Goal: Task Accomplishment & Management: Complete application form

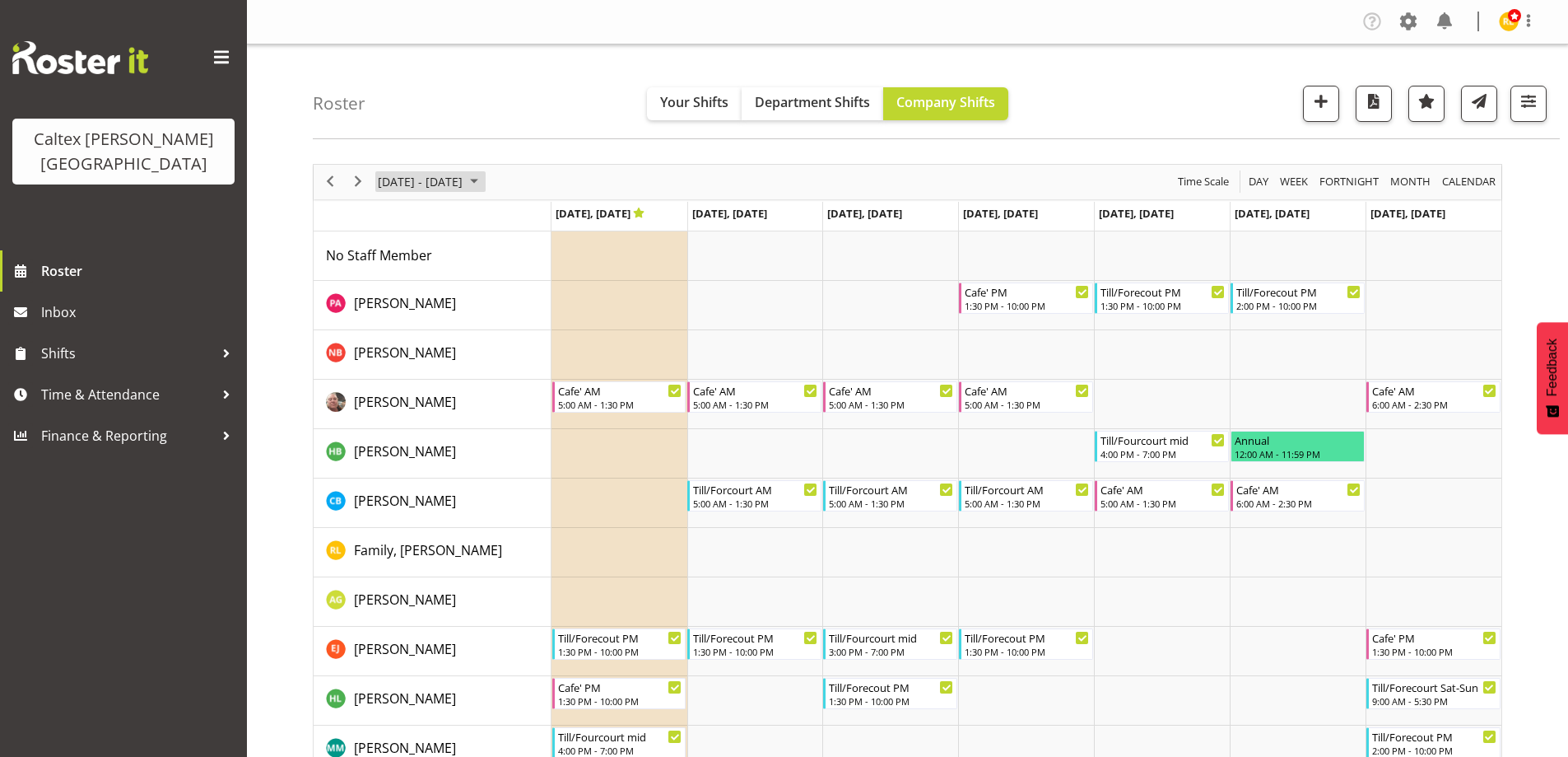
click at [464, 179] on span "Sep 29 - Oct 05, 2025" at bounding box center [420, 182] width 88 height 21
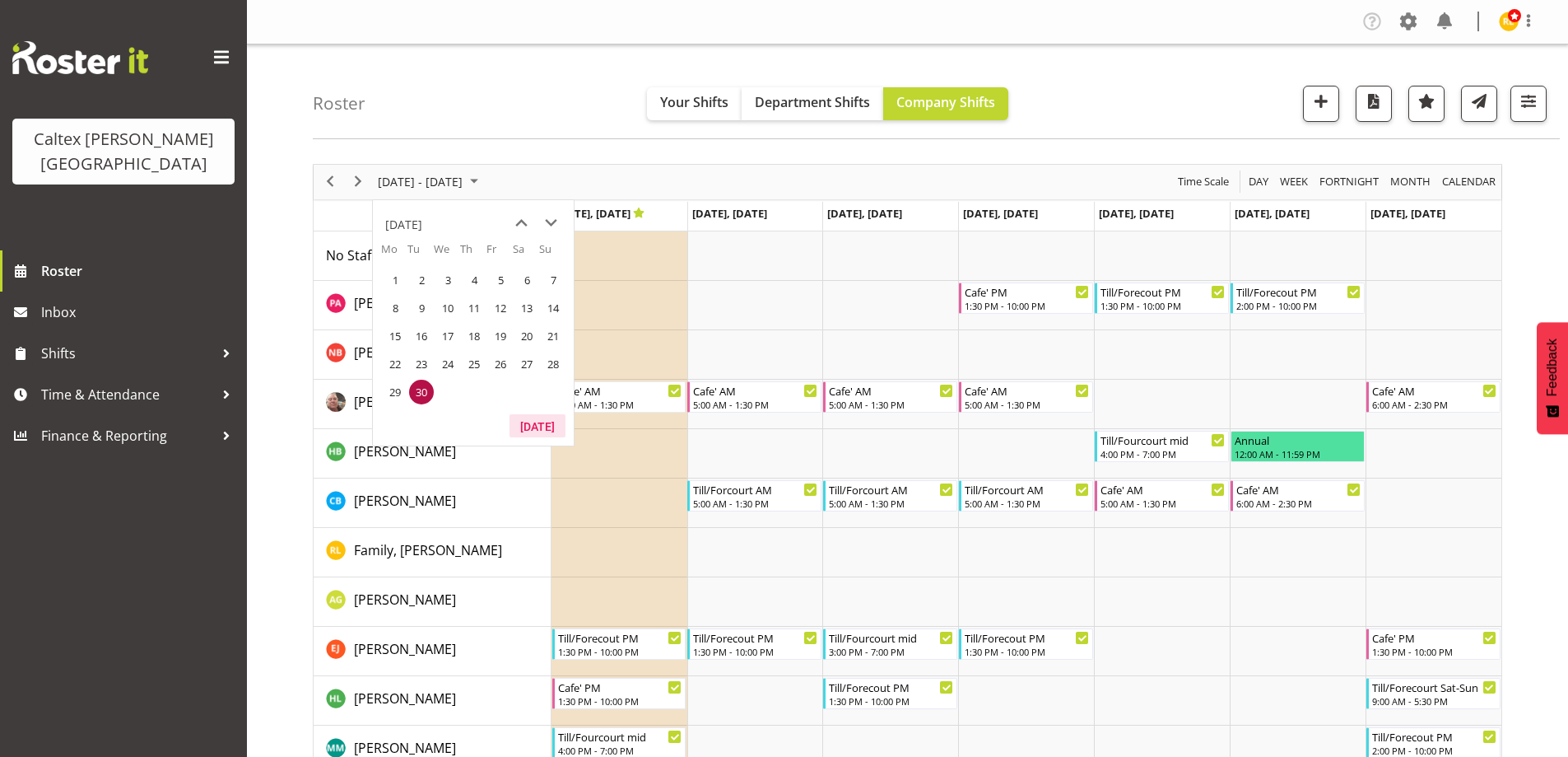
click at [532, 425] on button "Today" at bounding box center [538, 425] width 56 height 23
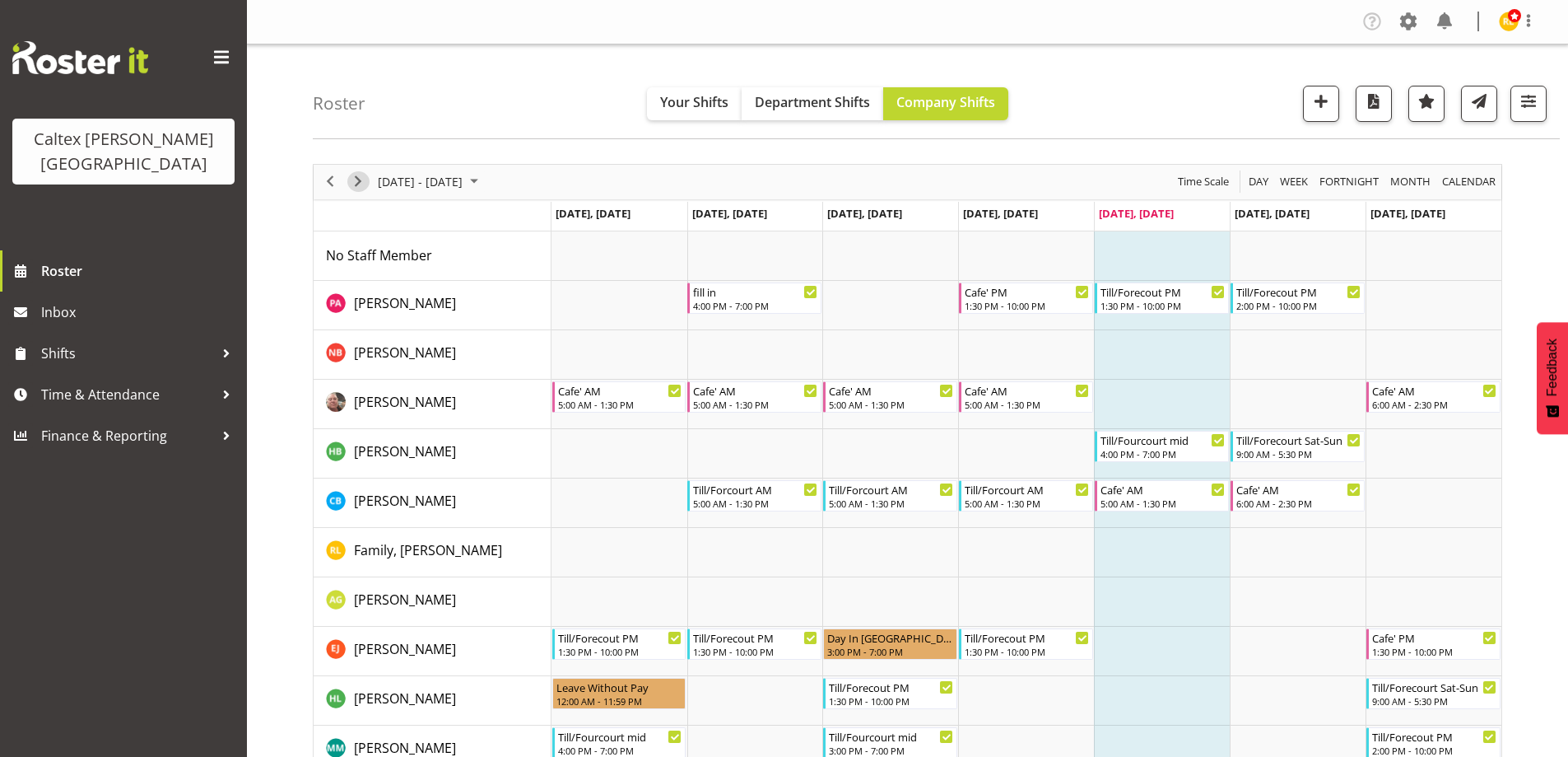
click at [366, 174] on span "Next" at bounding box center [357, 182] width 20 height 21
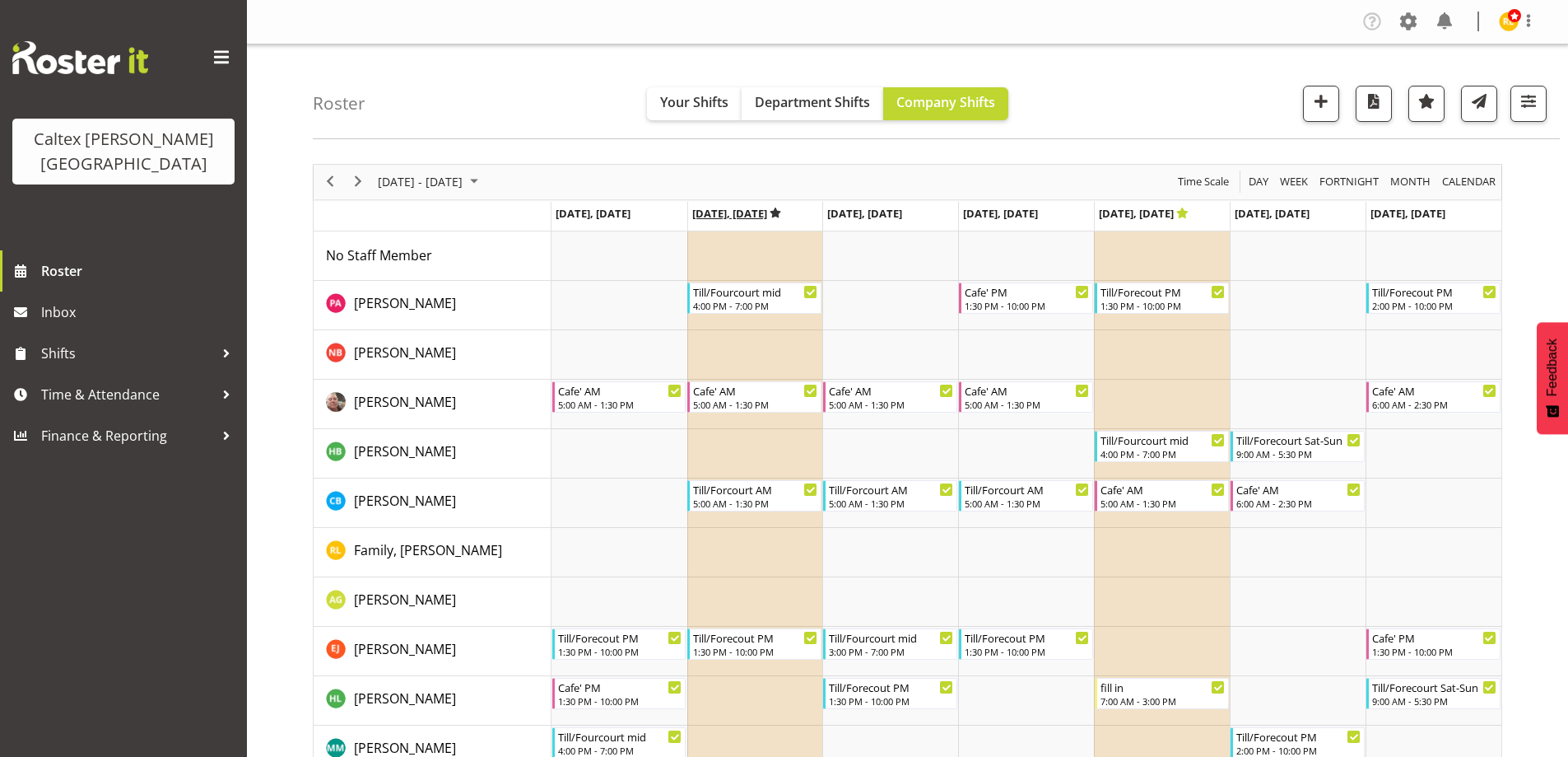
click at [781, 214] on icon "Timeline Week of August 29, 2025" at bounding box center [775, 213] width 12 height 10
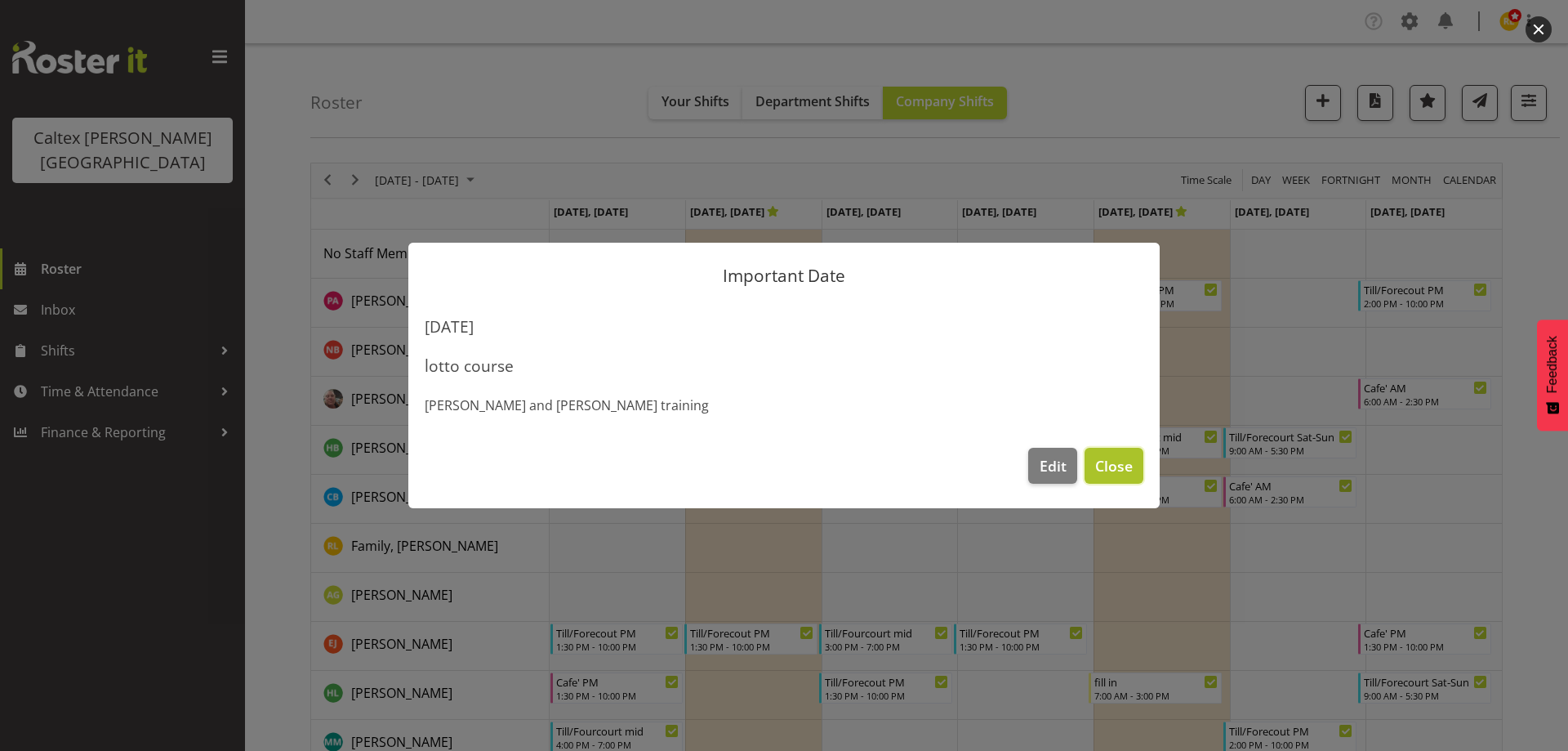
click at [1110, 472] on span "Close" at bounding box center [1114, 465] width 38 height 21
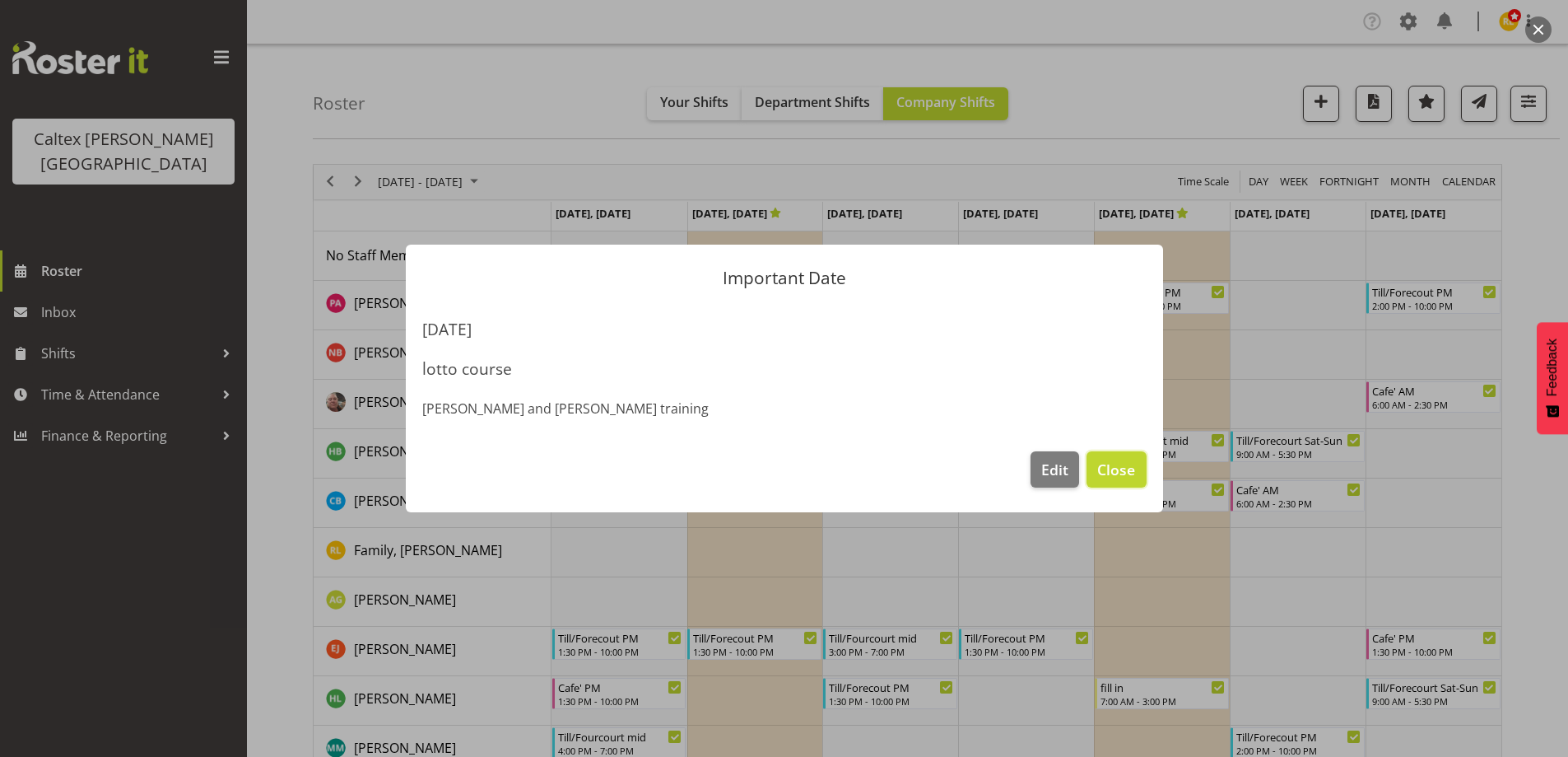
drag, startPoint x: 1126, startPoint y: 473, endPoint x: 994, endPoint y: 444, distance: 135.1
click at [1121, 473] on span "Close" at bounding box center [1116, 469] width 38 height 21
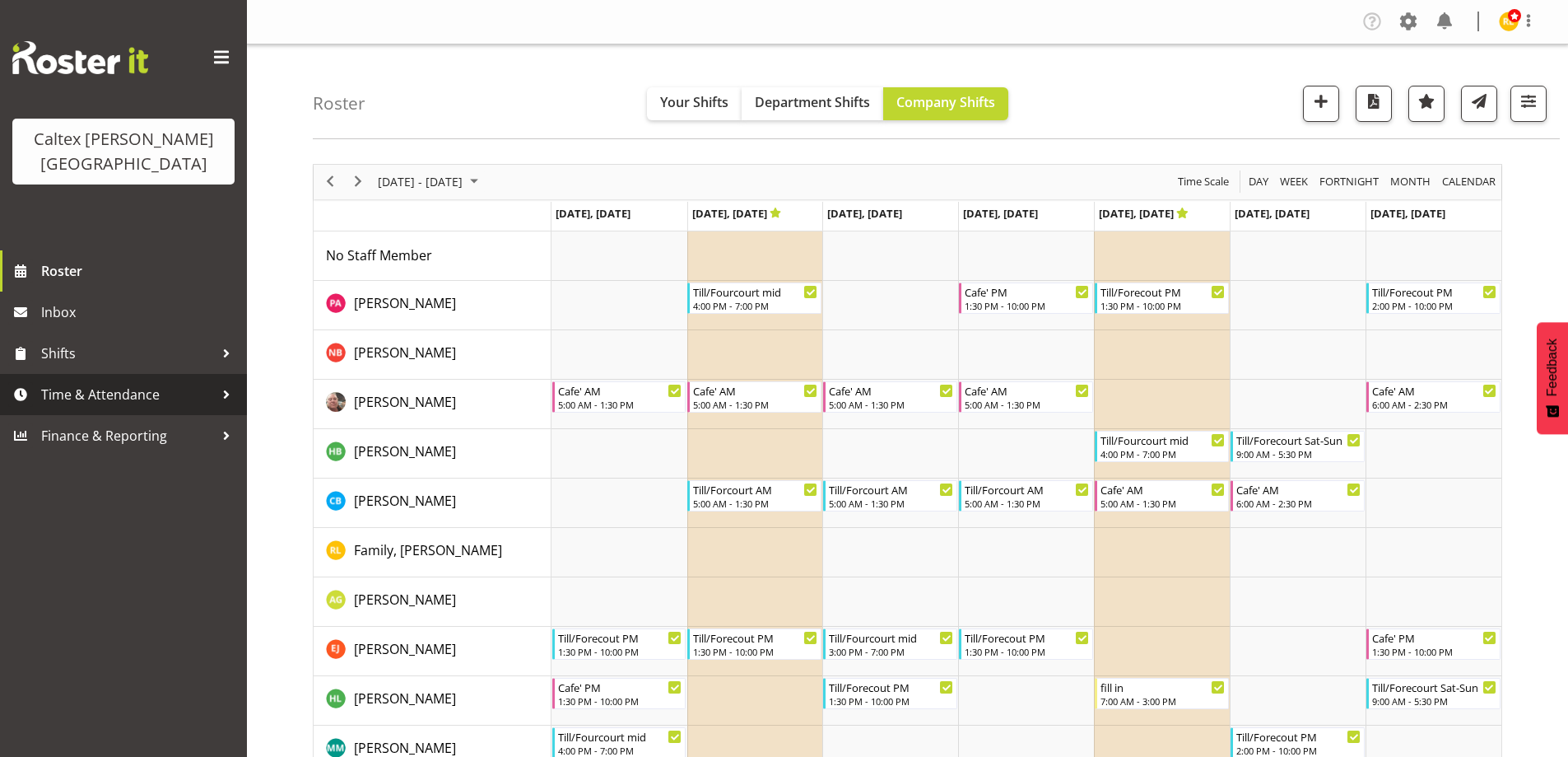
click at [158, 382] on span "Time & Attendance" at bounding box center [127, 395] width 173 height 25
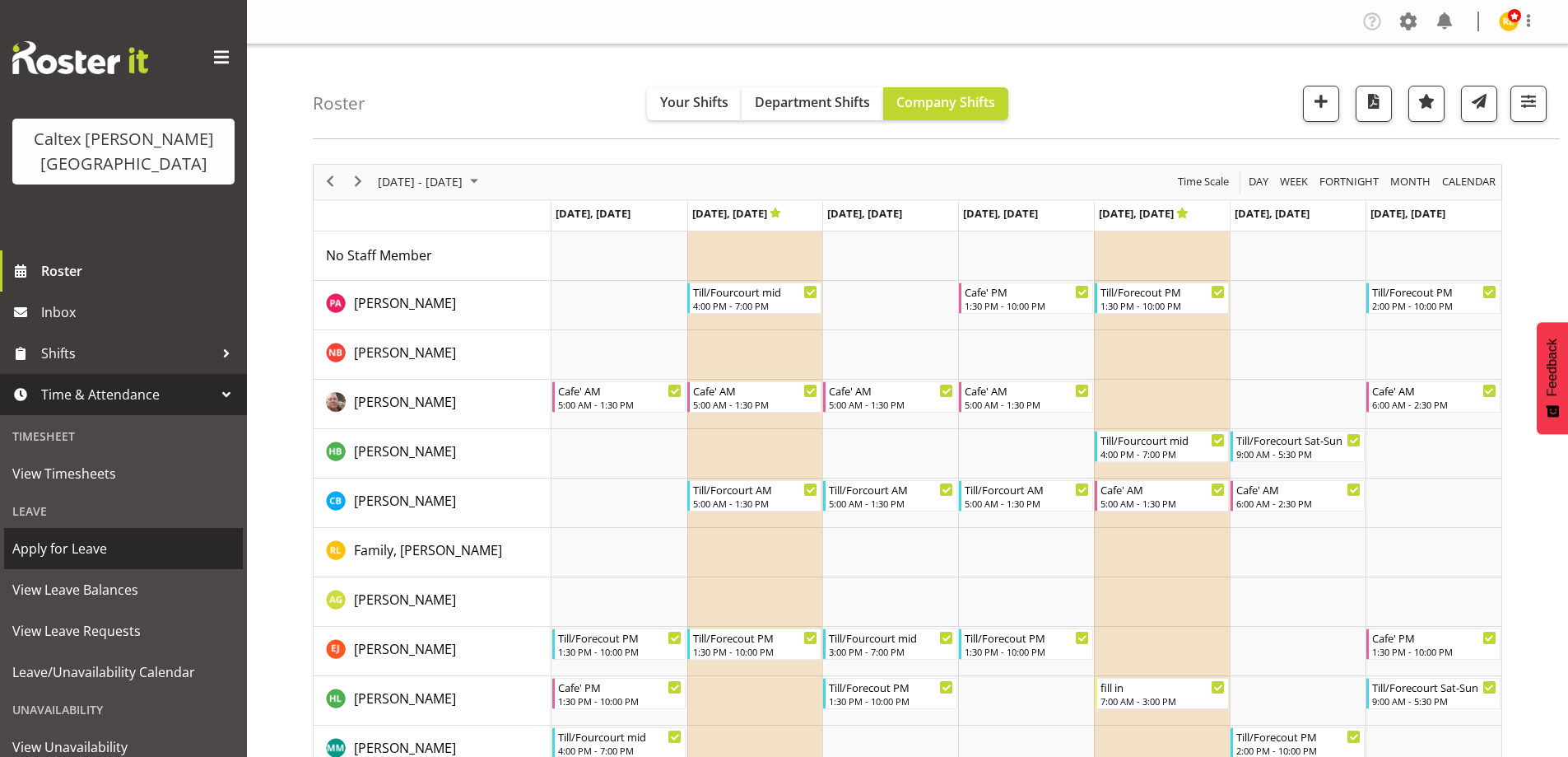
click at [92, 536] on span "Apply for Leave" at bounding box center [123, 548] width 222 height 25
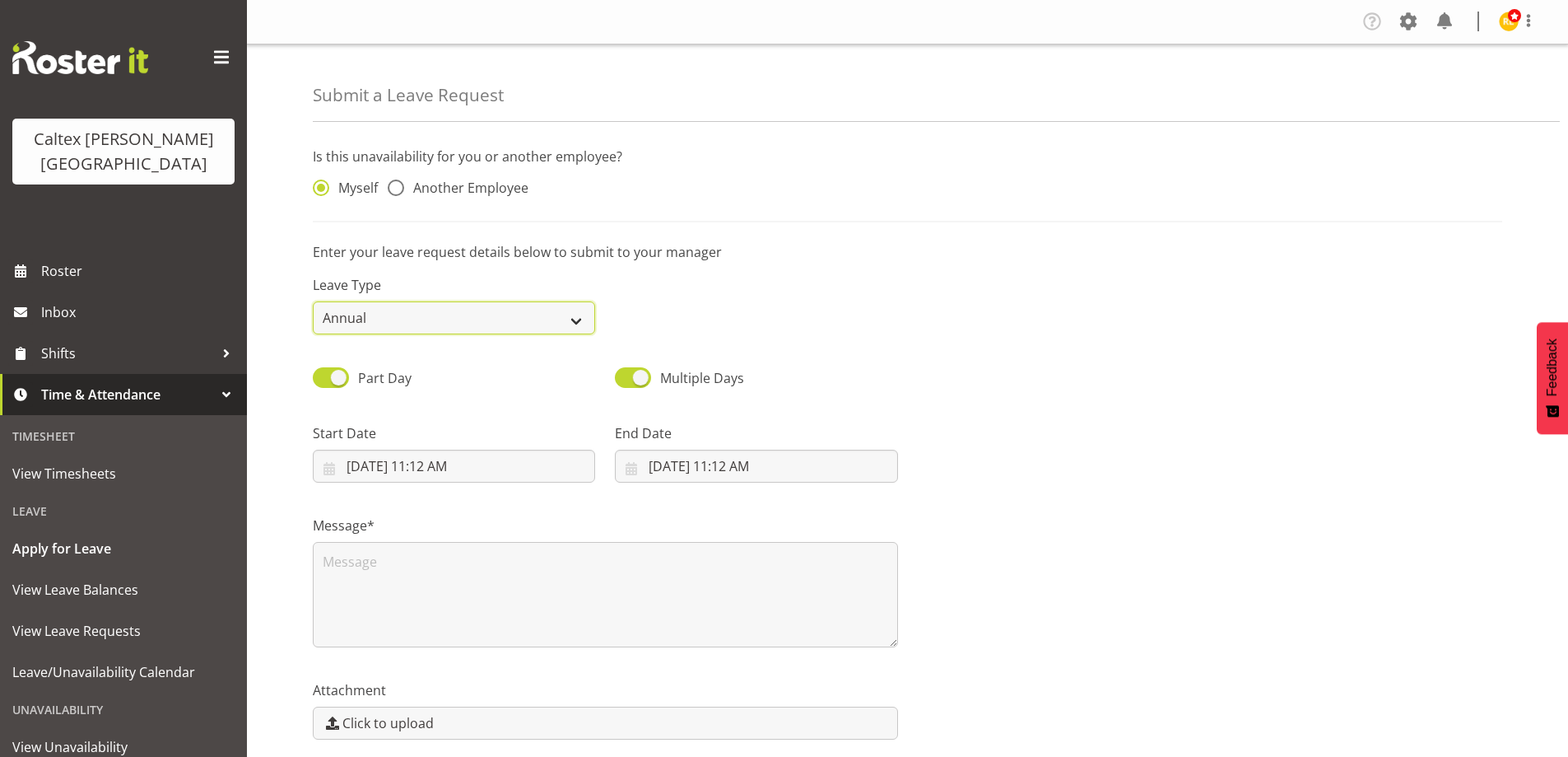
click at [570, 313] on select "Annual Sick Leave Without Pay Bereavement Domestic Violence Parental Jury Servi…" at bounding box center [454, 317] width 282 height 33
click at [854, 249] on p "Enter your leave request details below to submit to your manager" at bounding box center [907, 252] width 1190 height 20
click at [397, 185] on span at bounding box center [396, 187] width 16 height 16
click at [397, 185] on input "Another Employee" at bounding box center [393, 188] width 10 height 10
radio input "true"
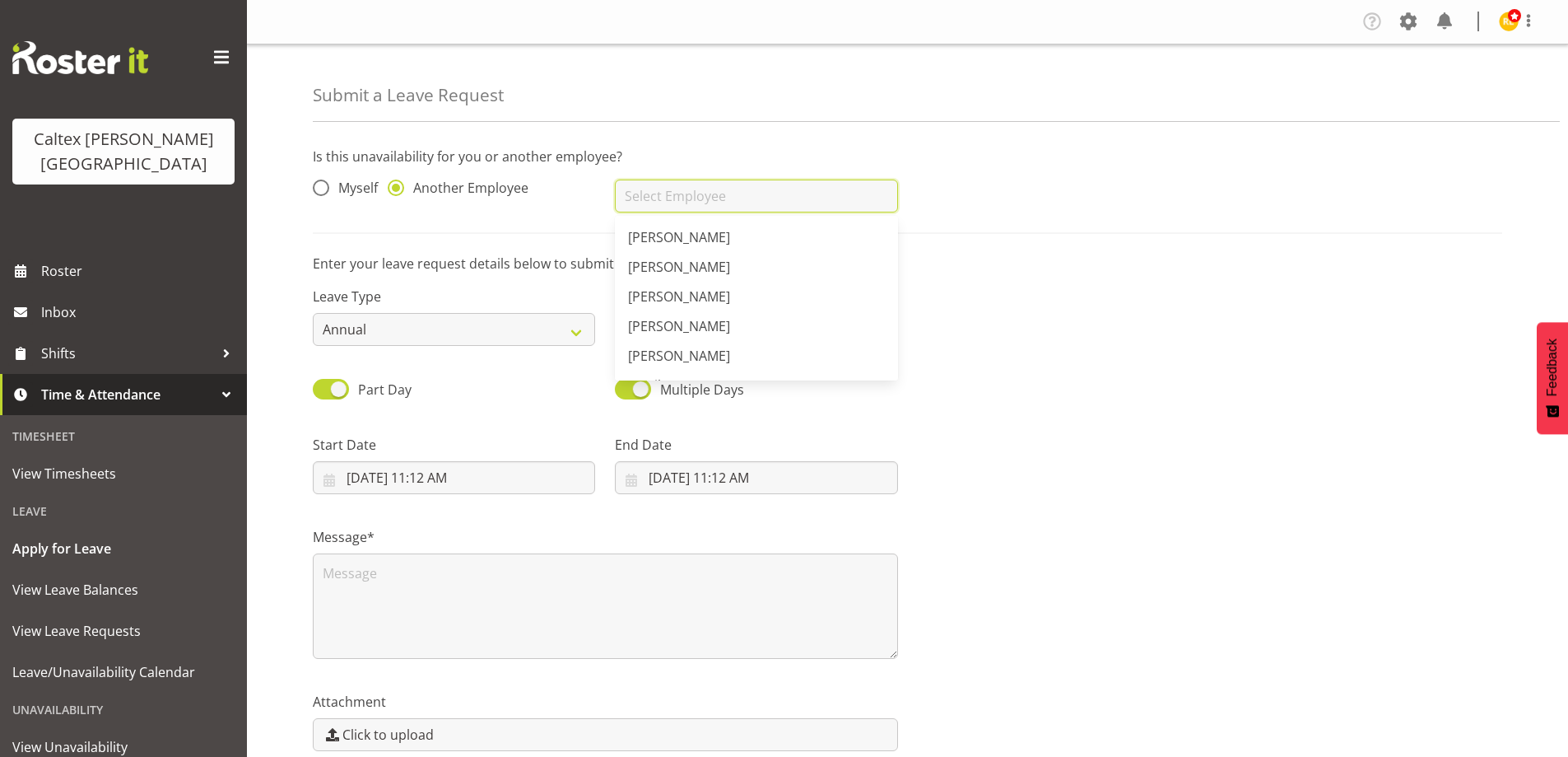
click at [652, 191] on input "text" at bounding box center [756, 195] width 282 height 33
click at [730, 354] on span "[PERSON_NAME]" at bounding box center [679, 356] width 102 height 18
type input "[PERSON_NAME]"
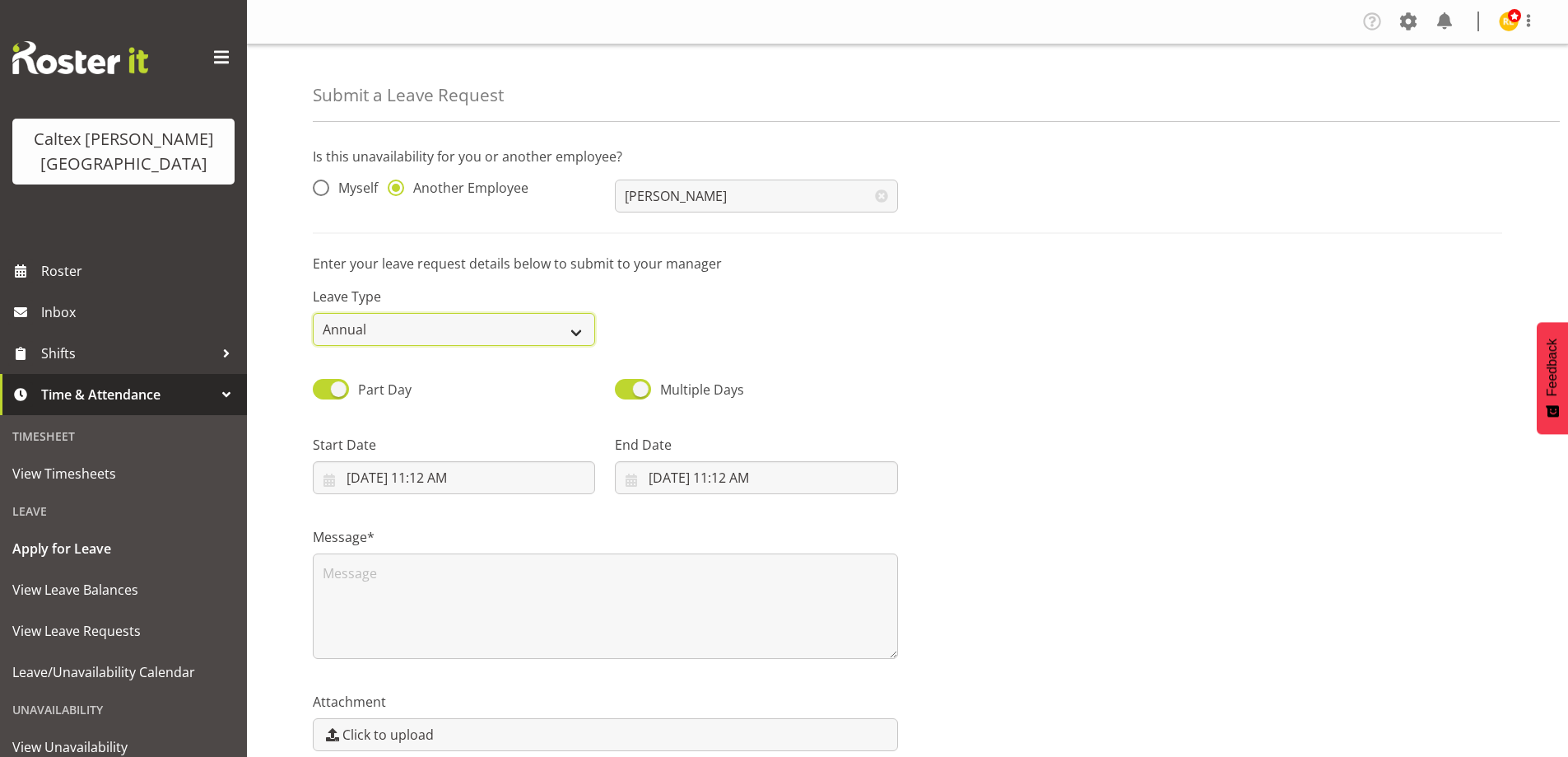
click at [582, 333] on select "Annual Sick Leave Without Pay Bereavement Domestic Violence Parental Jury Servi…" at bounding box center [454, 329] width 282 height 33
select select "Day In [GEOGRAPHIC_DATA]"
click at [313, 313] on select "Annual Sick Leave Without Pay Bereavement Domestic Violence Parental Jury Servi…" at bounding box center [454, 329] width 282 height 33
click at [506, 490] on input "[DATE] 11:12 AM" at bounding box center [454, 478] width 282 height 33
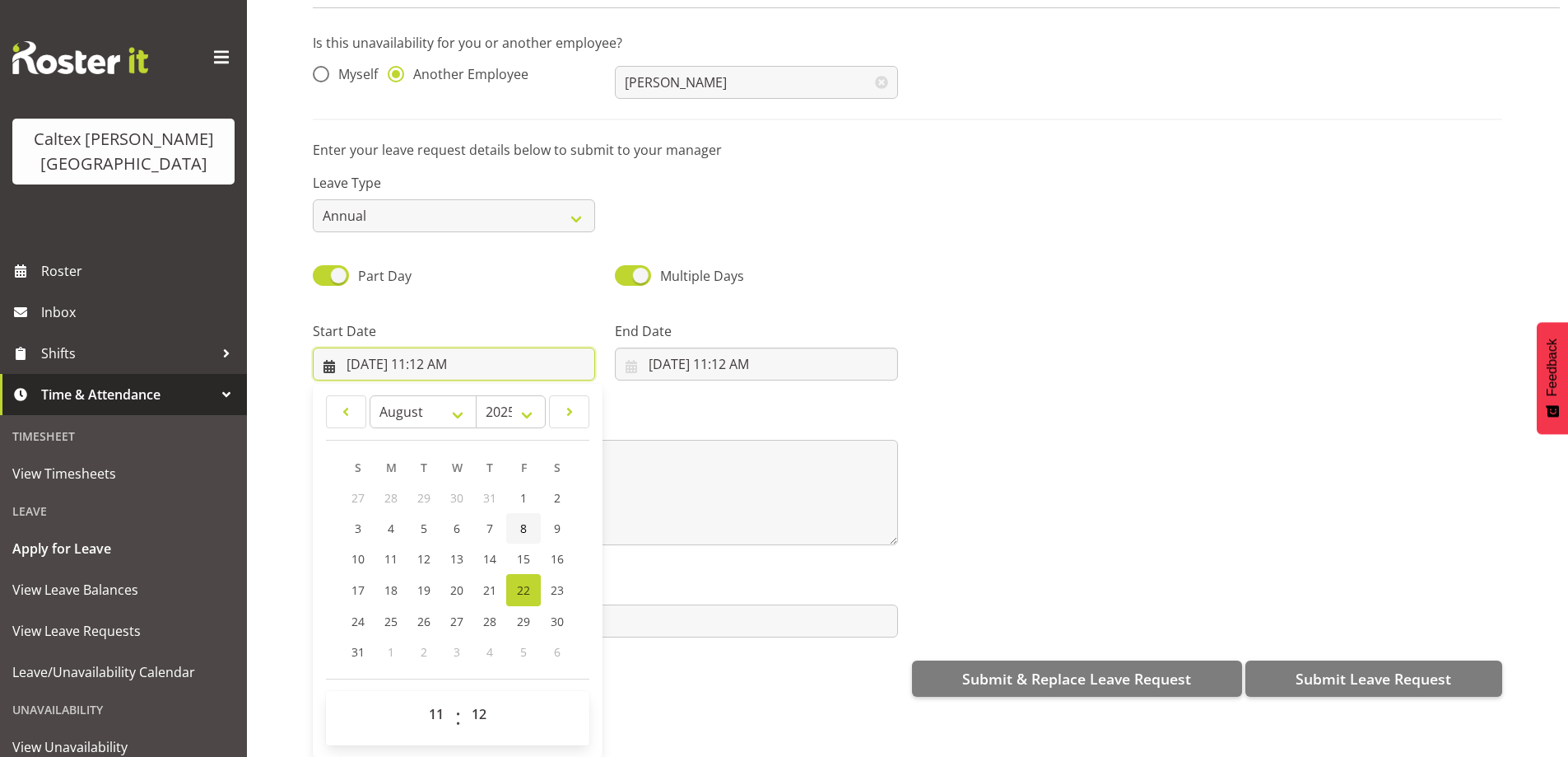
scroll to position [78, 0]
click at [438, 697] on select "00 01 02 03 04 05 06 07 08 09 10 11 12 13 14 15 16 17 18 19 20 21 22 23" at bounding box center [438, 713] width 37 height 33
select select "9"
click at [419, 697] on select "00 01 02 03 04 05 06 07 08 09 10 11 12 13 14 15 16 17 18 19 20 21 22 23" at bounding box center [438, 713] width 37 height 33
type input "[DATE] 9:12 AM"
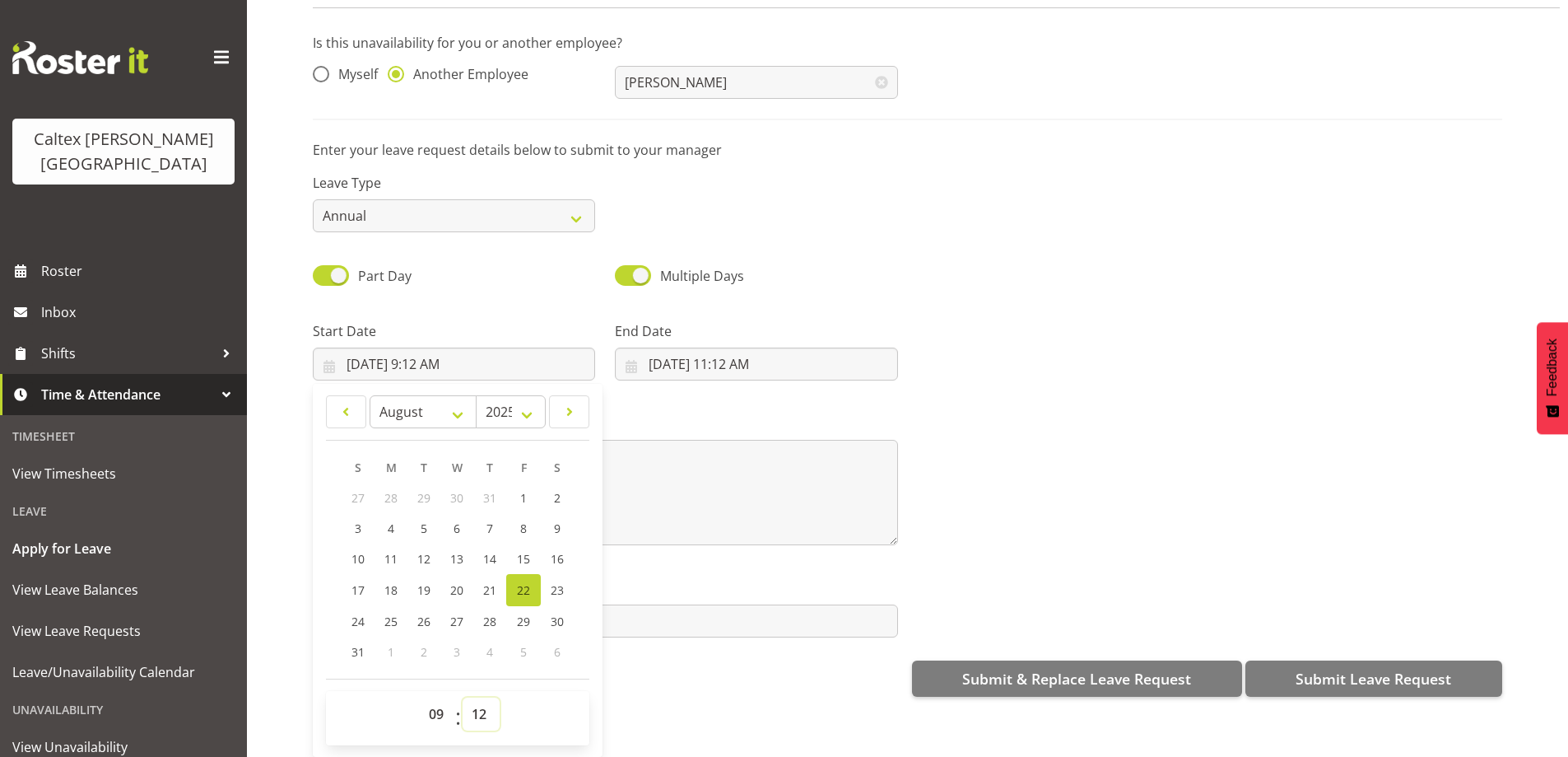
click at [483, 702] on select "00 01 02 03 04 05 06 07 08 09 10 11 12 13 14 15 16 17 18 19 20 21 22 23 24 25 2…" at bounding box center [480, 713] width 37 height 33
select select "0"
click at [462, 697] on select "00 01 02 03 04 05 06 07 08 09 10 11 12 13 14 15 16 17 18 19 20 21 22 23 24 25 2…" at bounding box center [480, 713] width 37 height 33
type input "[DATE] 9:00 AM"
click at [733, 353] on input "[DATE] 11:12 AM" at bounding box center [756, 363] width 282 height 33
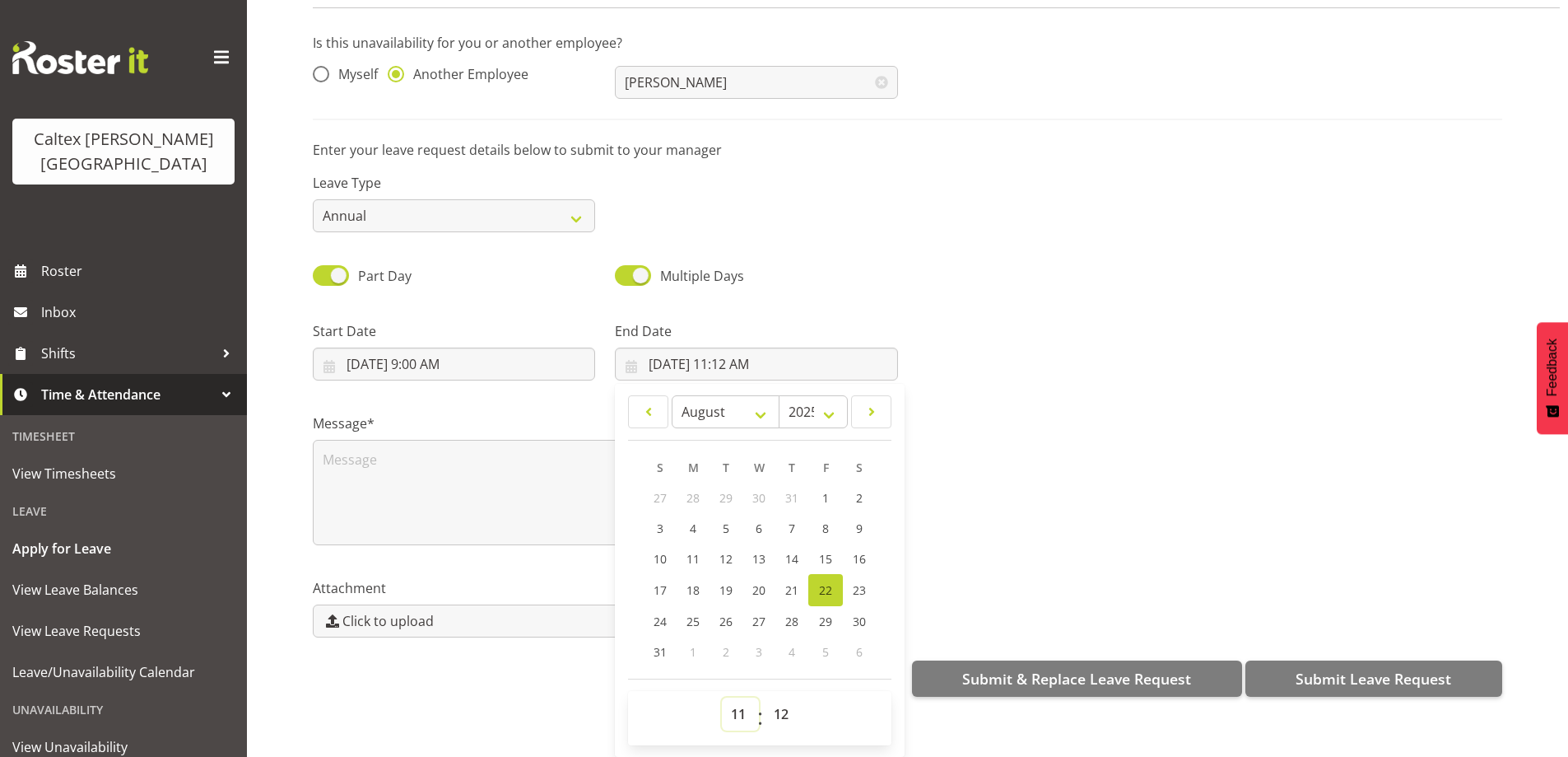
click at [739, 702] on select "00 01 02 03 04 05 06 07 08 09 10 11 12 13 14 15 16 17 18 19 20 21 22 23" at bounding box center [740, 713] width 37 height 33
select select "13"
click at [722, 697] on select "00 01 02 03 04 05 06 07 08 09 10 11 12 13 14 15 16 17 18 19 20 21 22 23" at bounding box center [740, 713] width 37 height 33
type input "[DATE] 1:12 PM"
click at [783, 703] on select "00 01 02 03 04 05 06 07 08 09 10 11 12 13 14 15 16 17 18 19 20 21 22 23 24 25 2…" at bounding box center [783, 713] width 37 height 33
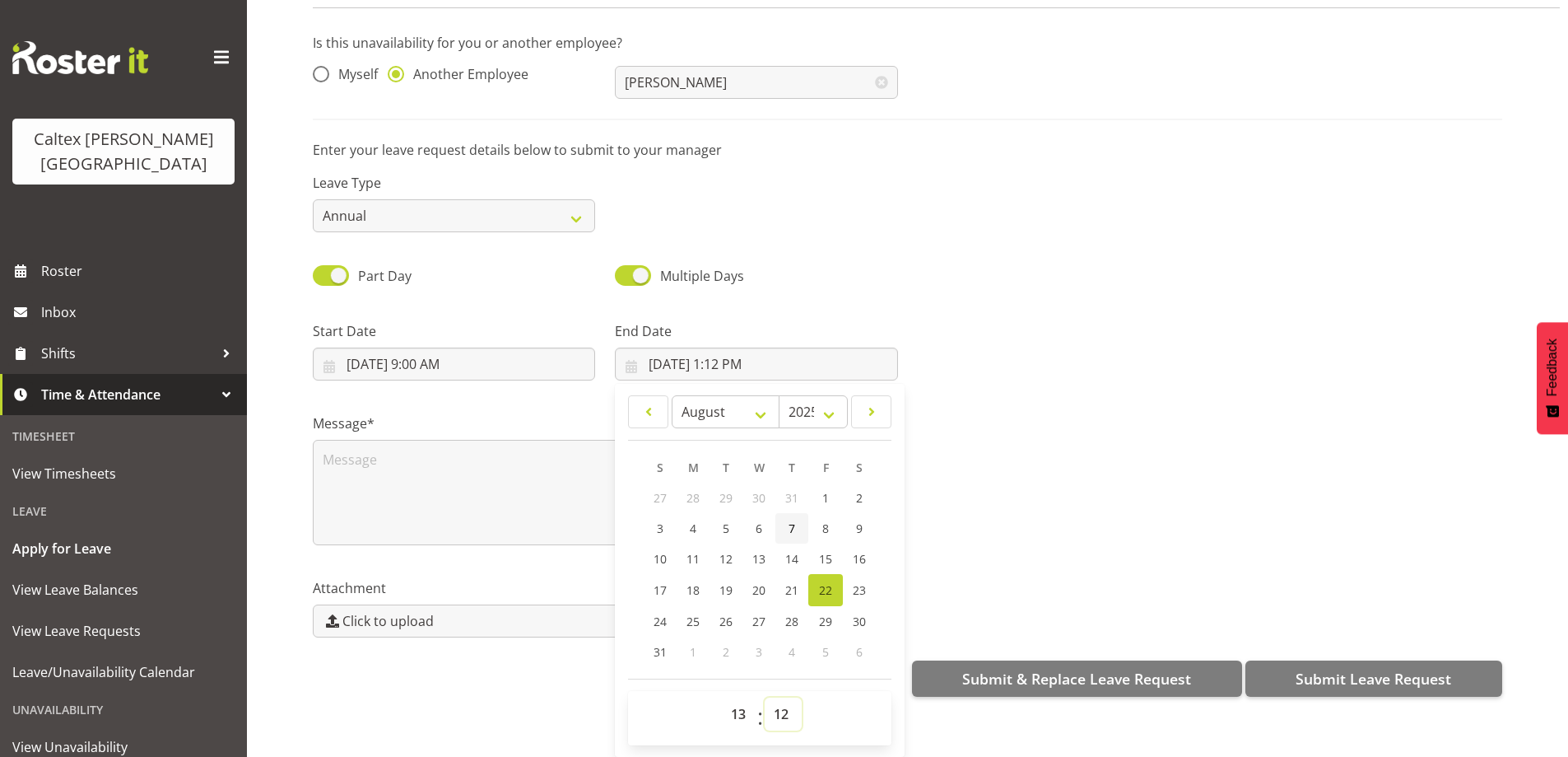
select select "30"
click at [764, 697] on select "00 01 02 03 04 05 06 07 08 09 10 11 12 13 14 15 16 17 18 19 20 21 22 23 24 25 2…" at bounding box center [783, 713] width 37 height 33
type input "[DATE] 1:30 PM"
drag, startPoint x: 1048, startPoint y: 510, endPoint x: 1040, endPoint y: 510, distance: 8.0
click at [1048, 510] on div "Message*" at bounding box center [907, 472] width 1210 height 165
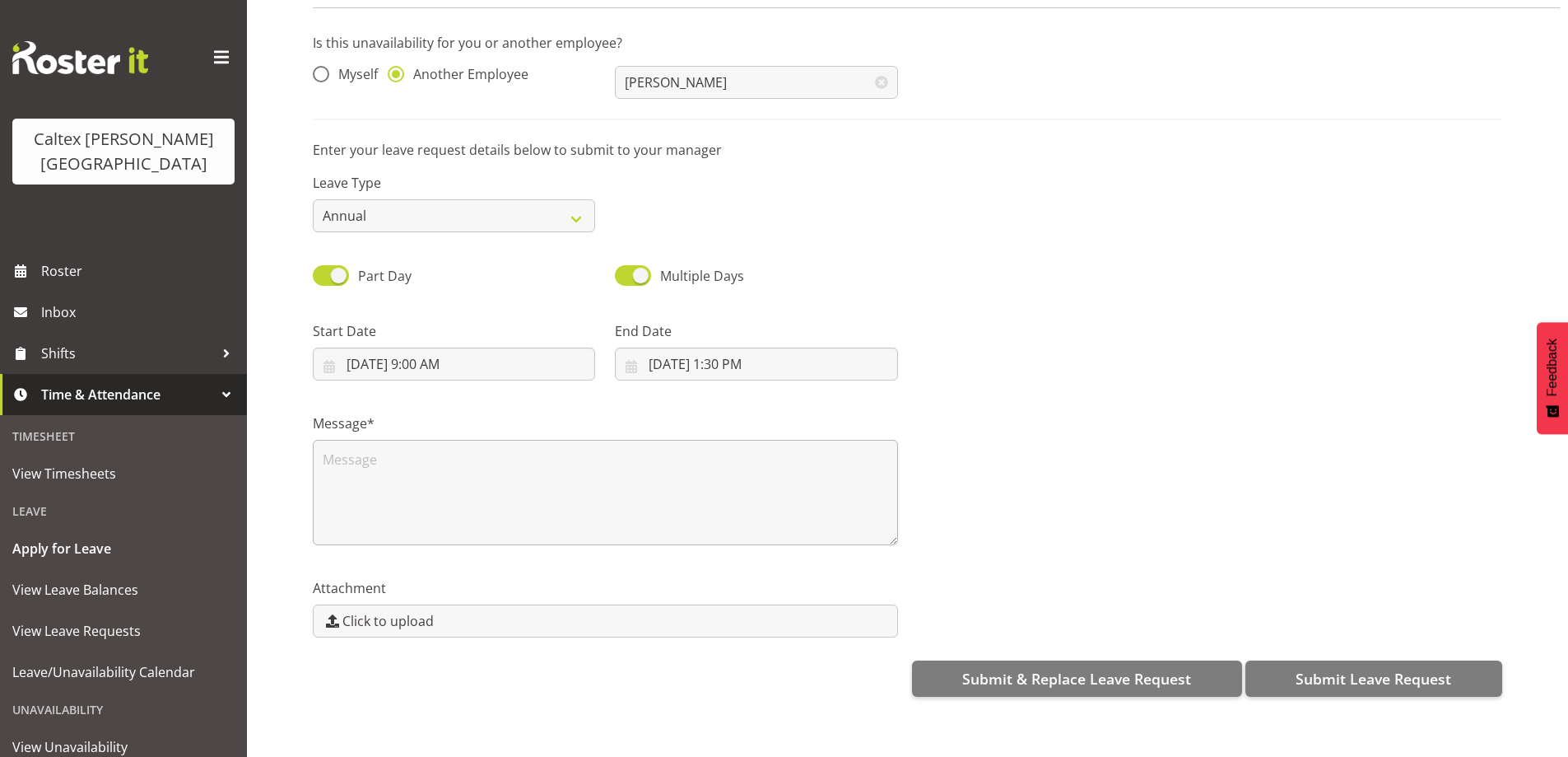
scroll to position [0, 0]
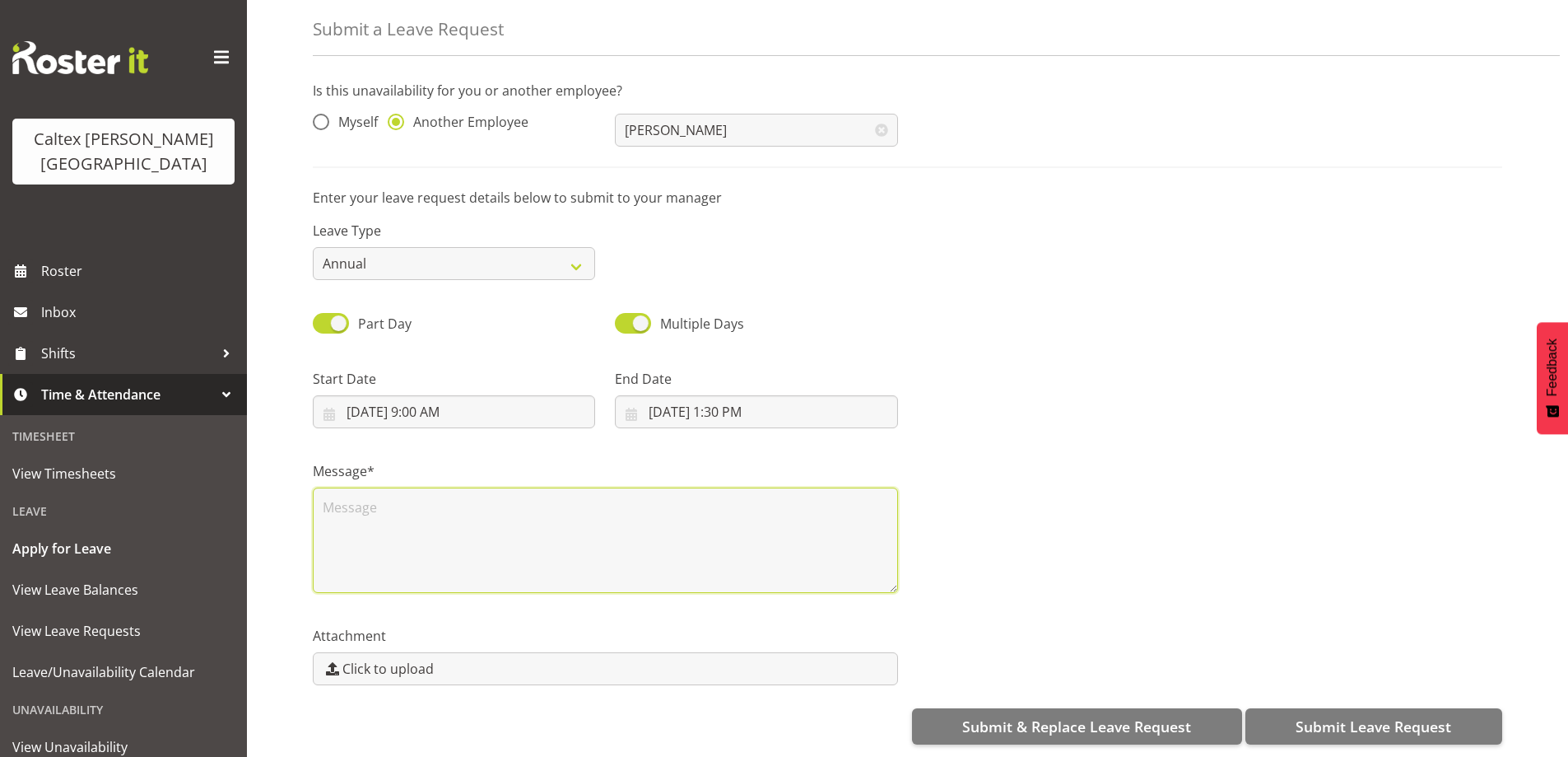
click at [423, 512] on textarea at bounding box center [605, 540] width 585 height 106
type textarea "[PERSON_NAME] doing half his shift"
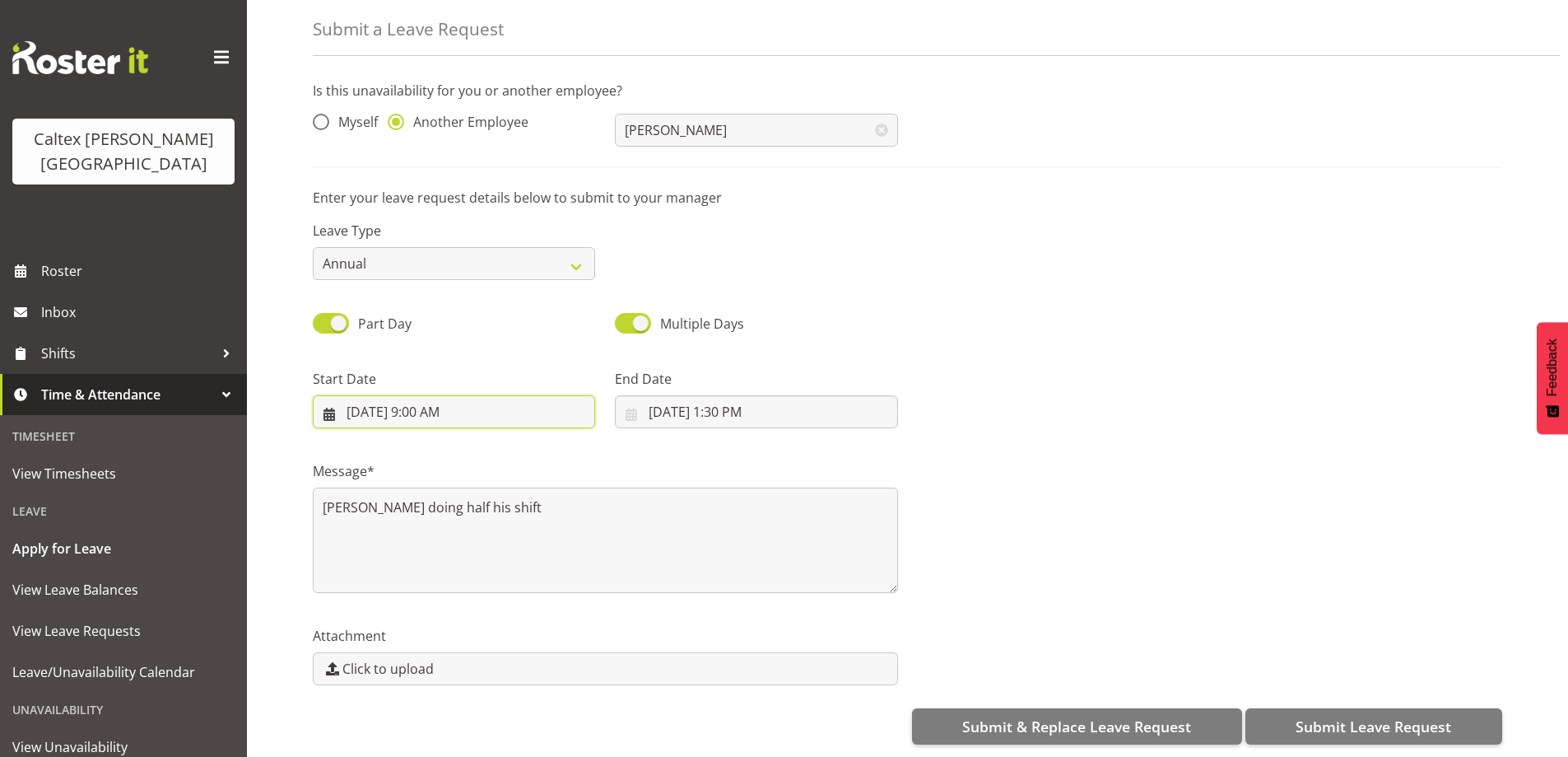
click at [514, 404] on input "[DATE] 9:00 AM" at bounding box center [454, 412] width 282 height 33
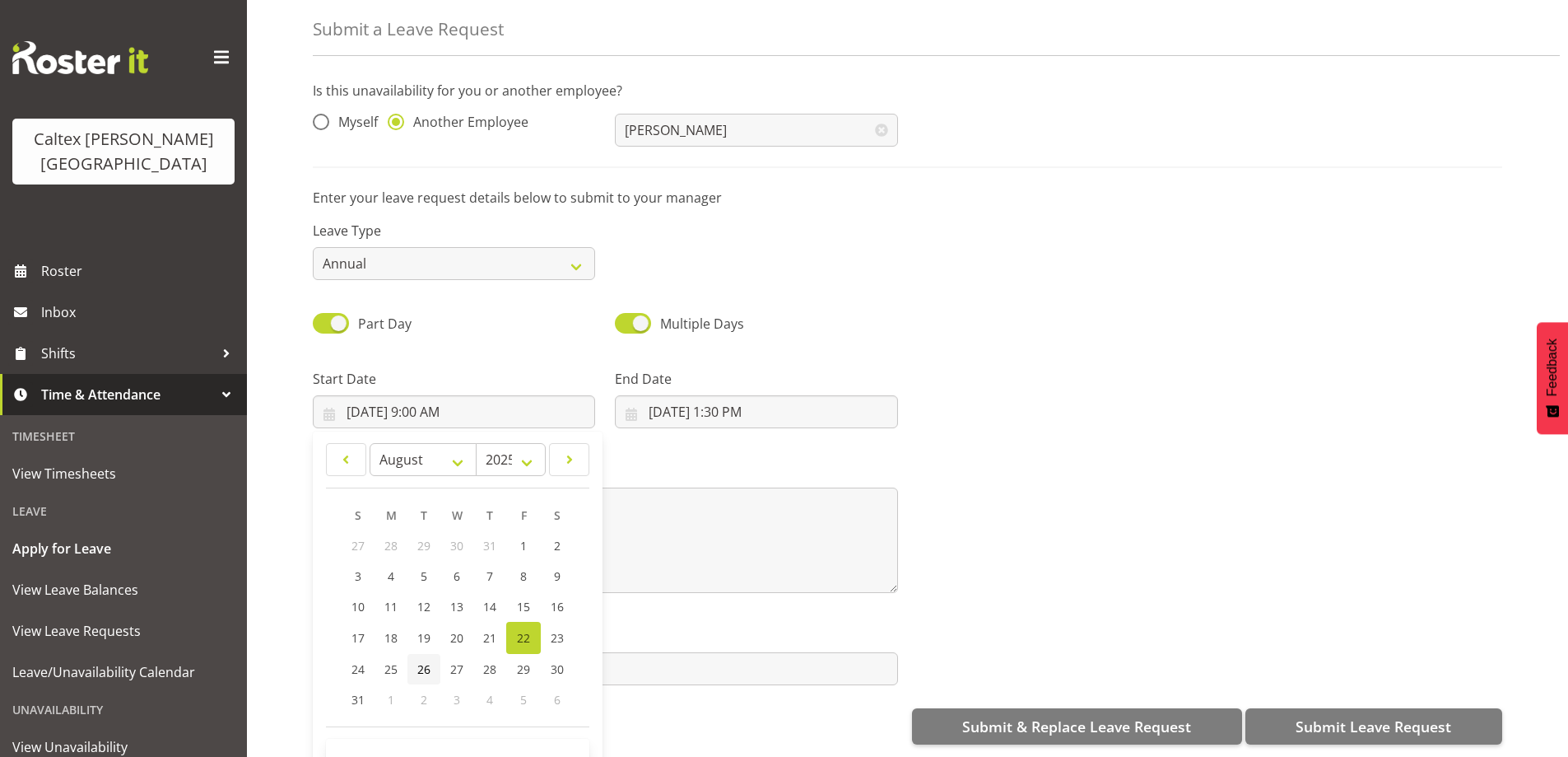
click at [421, 661] on span "26" at bounding box center [424, 668] width 13 height 15
type input "[DATE] 9:00 AM"
click at [676, 407] on input "[DATE] 1:30 PM" at bounding box center [756, 412] width 282 height 33
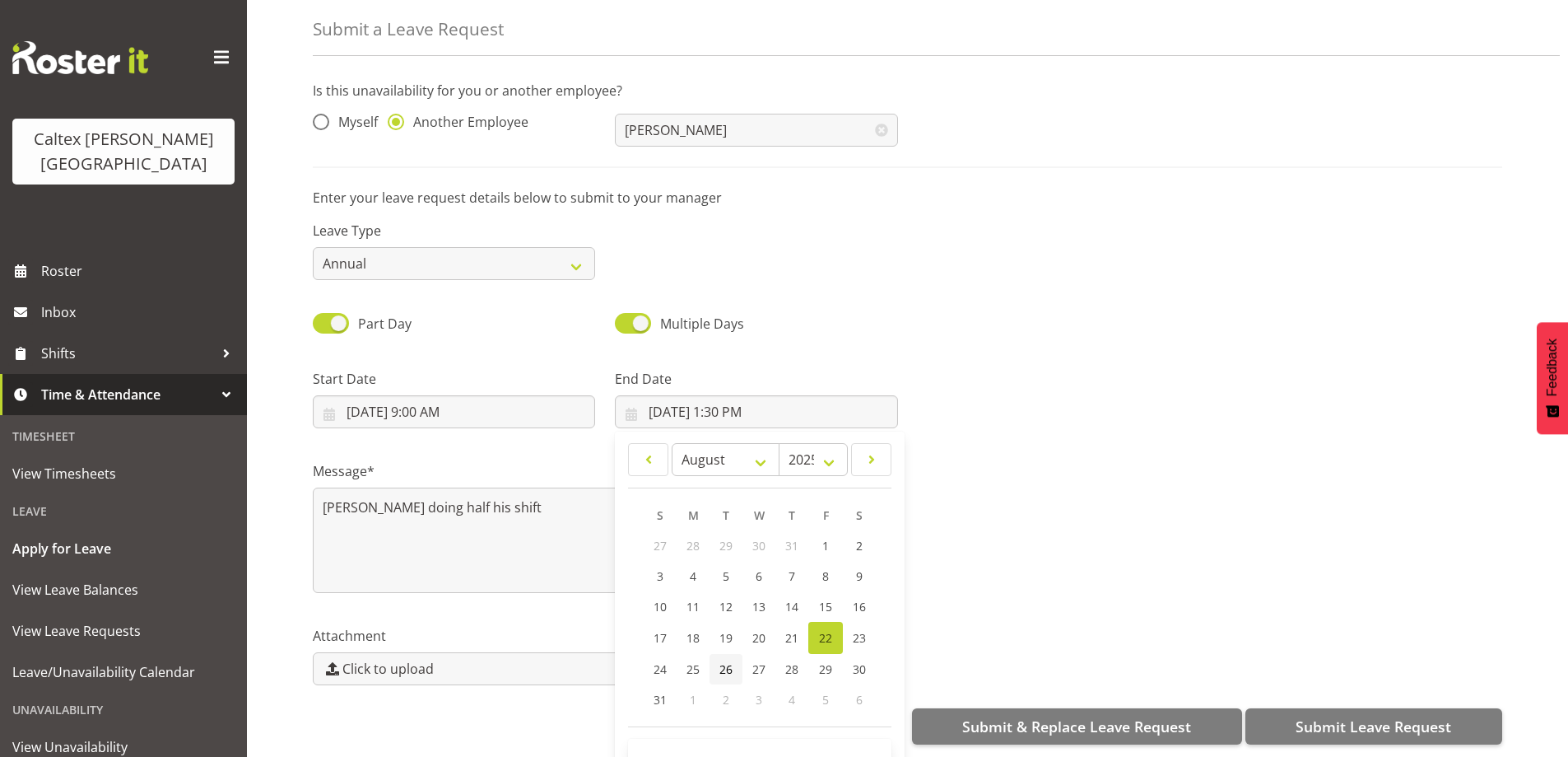
click at [728, 661] on span "26" at bounding box center [726, 668] width 13 height 15
type input "[DATE] 1:30 PM"
click at [984, 438] on div "Message* [PERSON_NAME] doing half his shift" at bounding box center [907, 520] width 1210 height 165
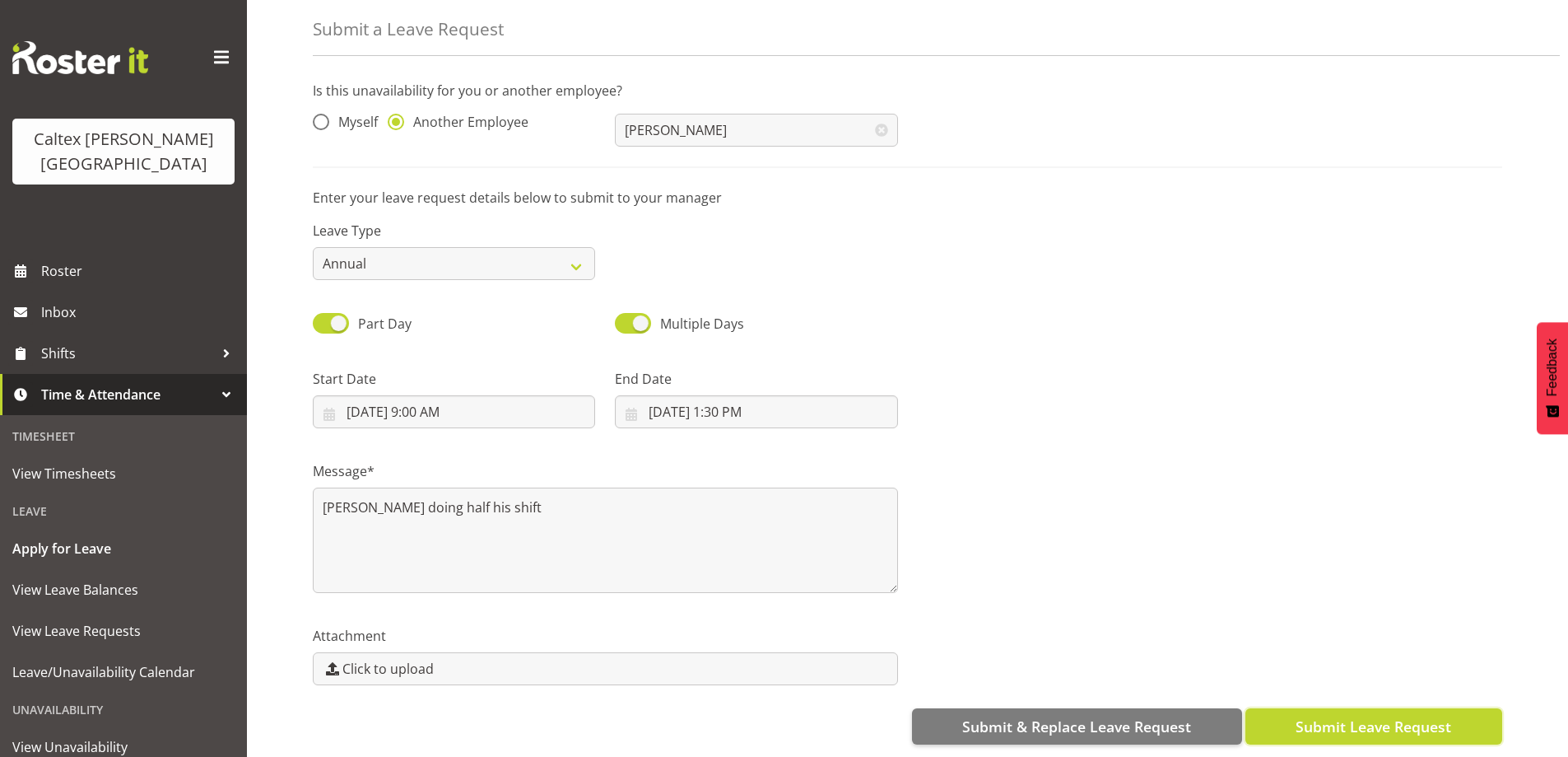
click at [1363, 715] on span "Submit Leave Request" at bounding box center [1373, 726] width 155 height 21
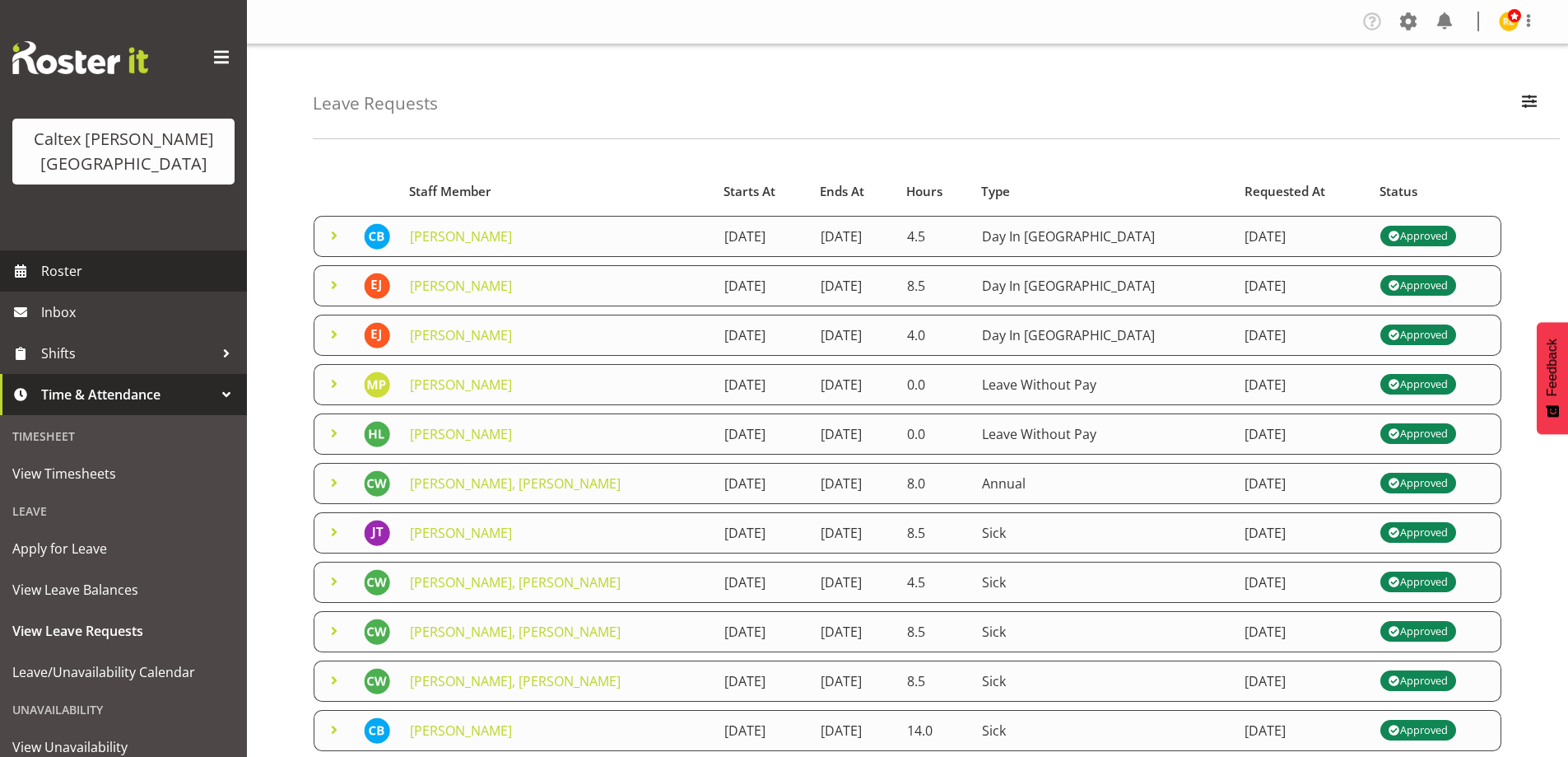
click at [58, 258] on span "Roster" at bounding box center [139, 271] width 197 height 25
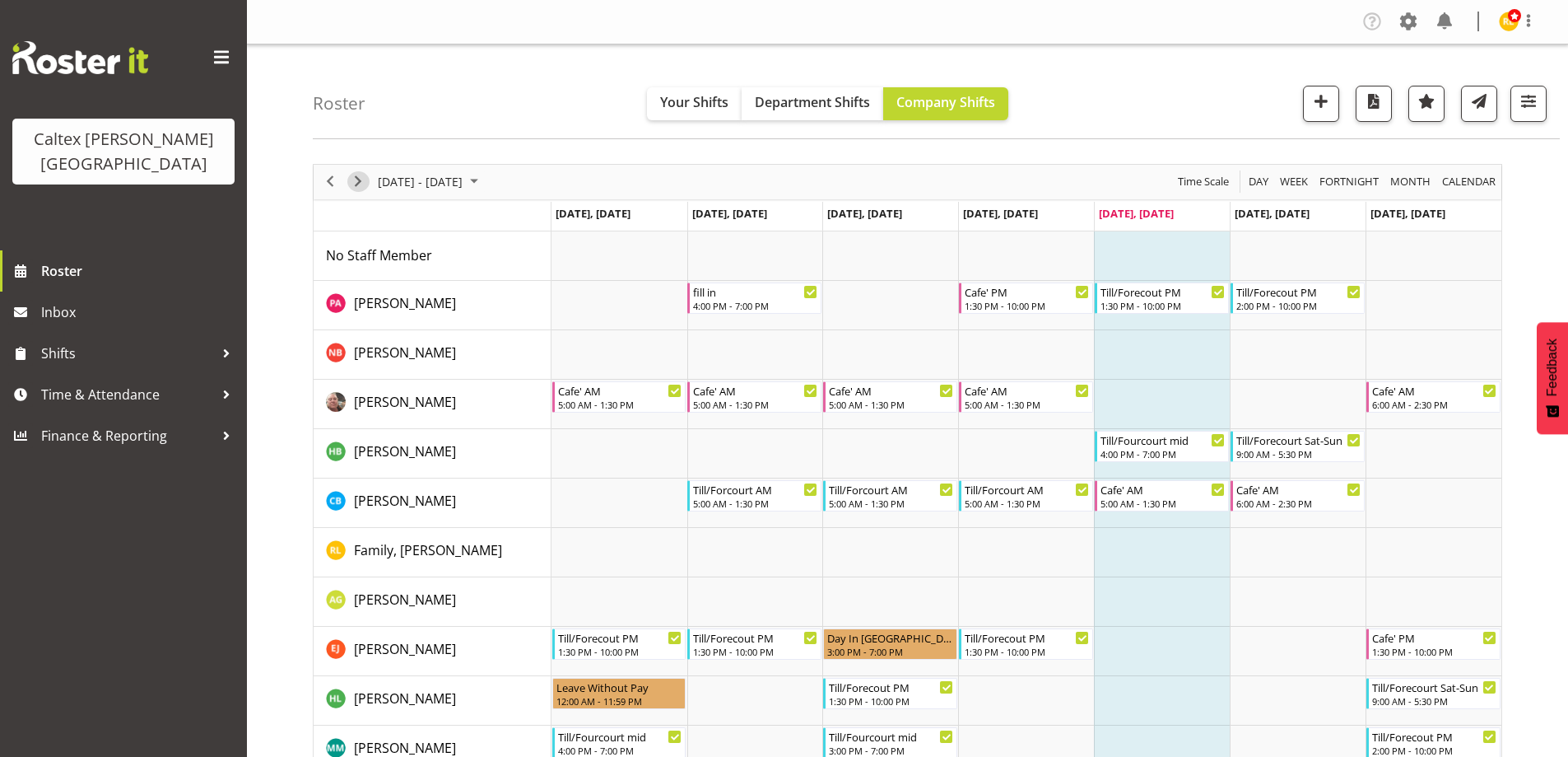
click at [359, 181] on span "Next" at bounding box center [357, 182] width 20 height 21
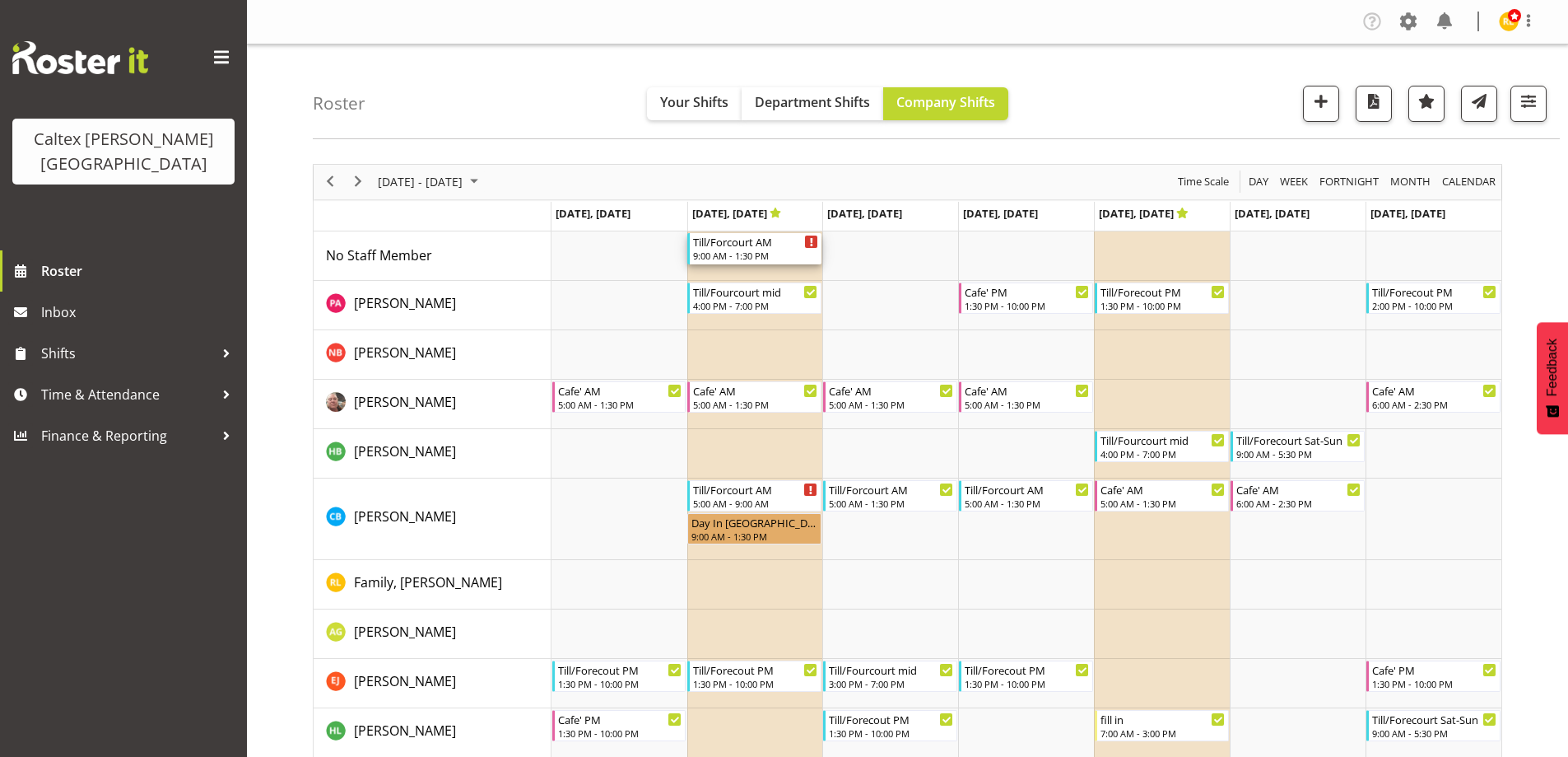
click at [734, 250] on div "Till/Forcourt AM 9:00 AM - 1:30 PM" at bounding box center [755, 248] width 125 height 31
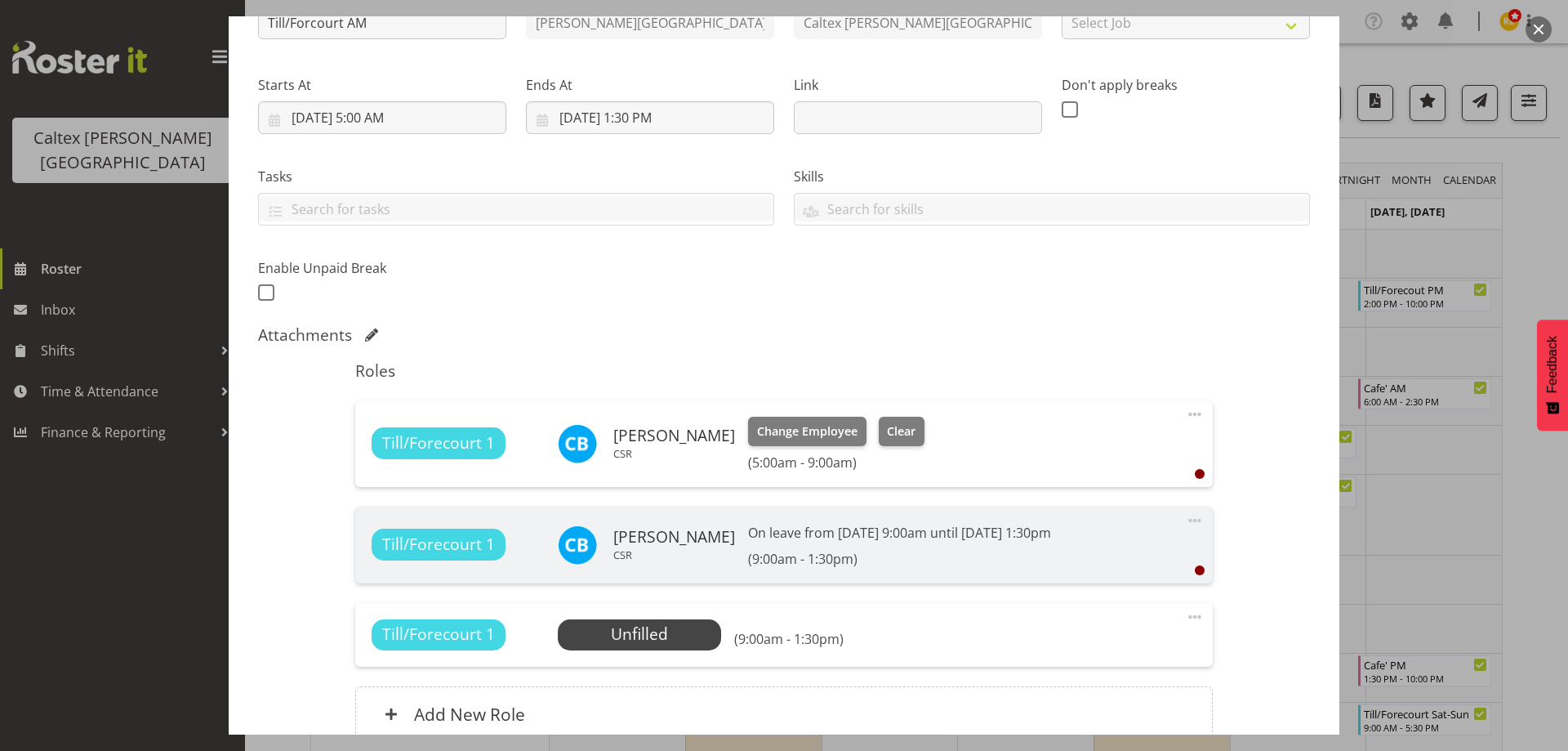
scroll to position [245, 0]
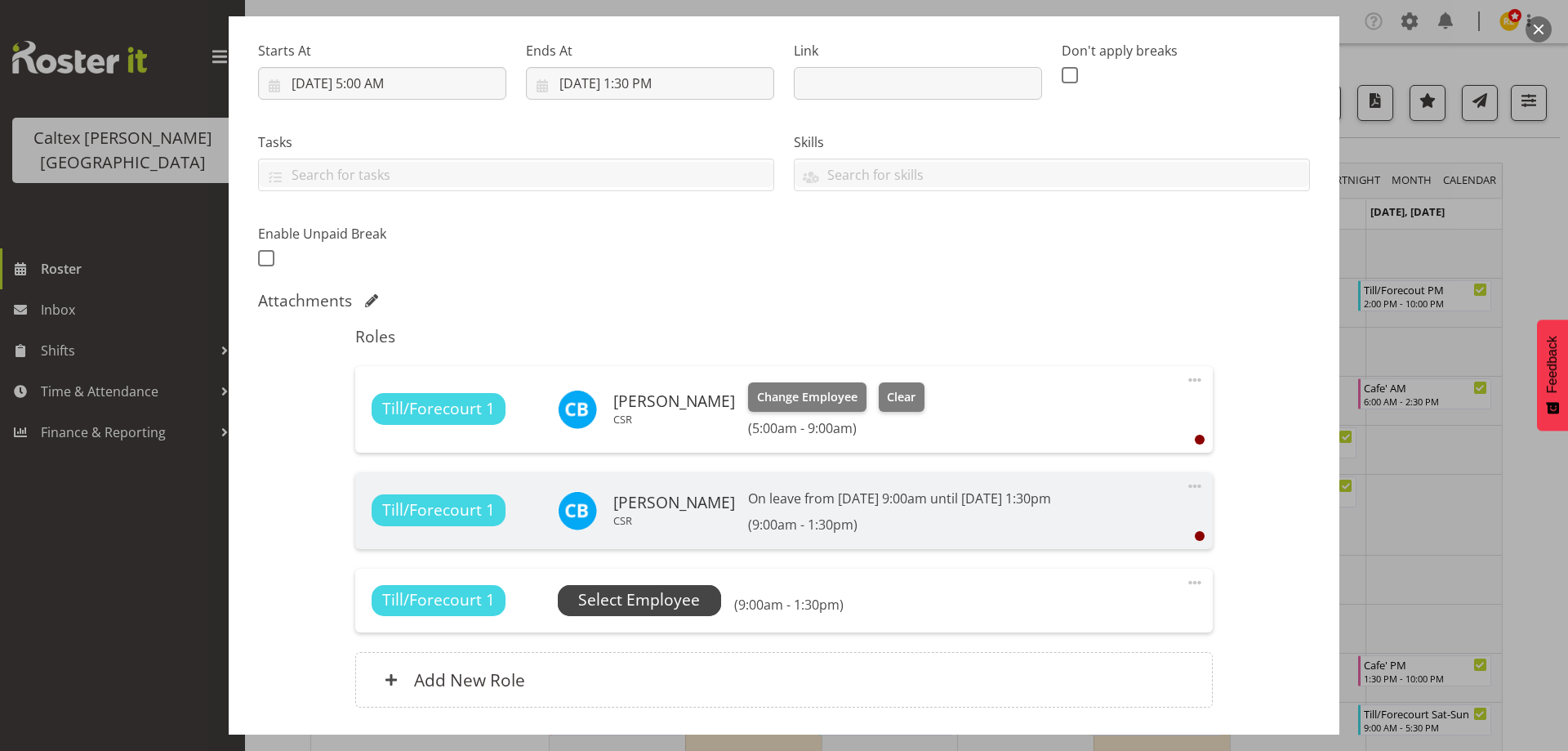
click at [621, 608] on span "Select Employee" at bounding box center [638, 600] width 122 height 24
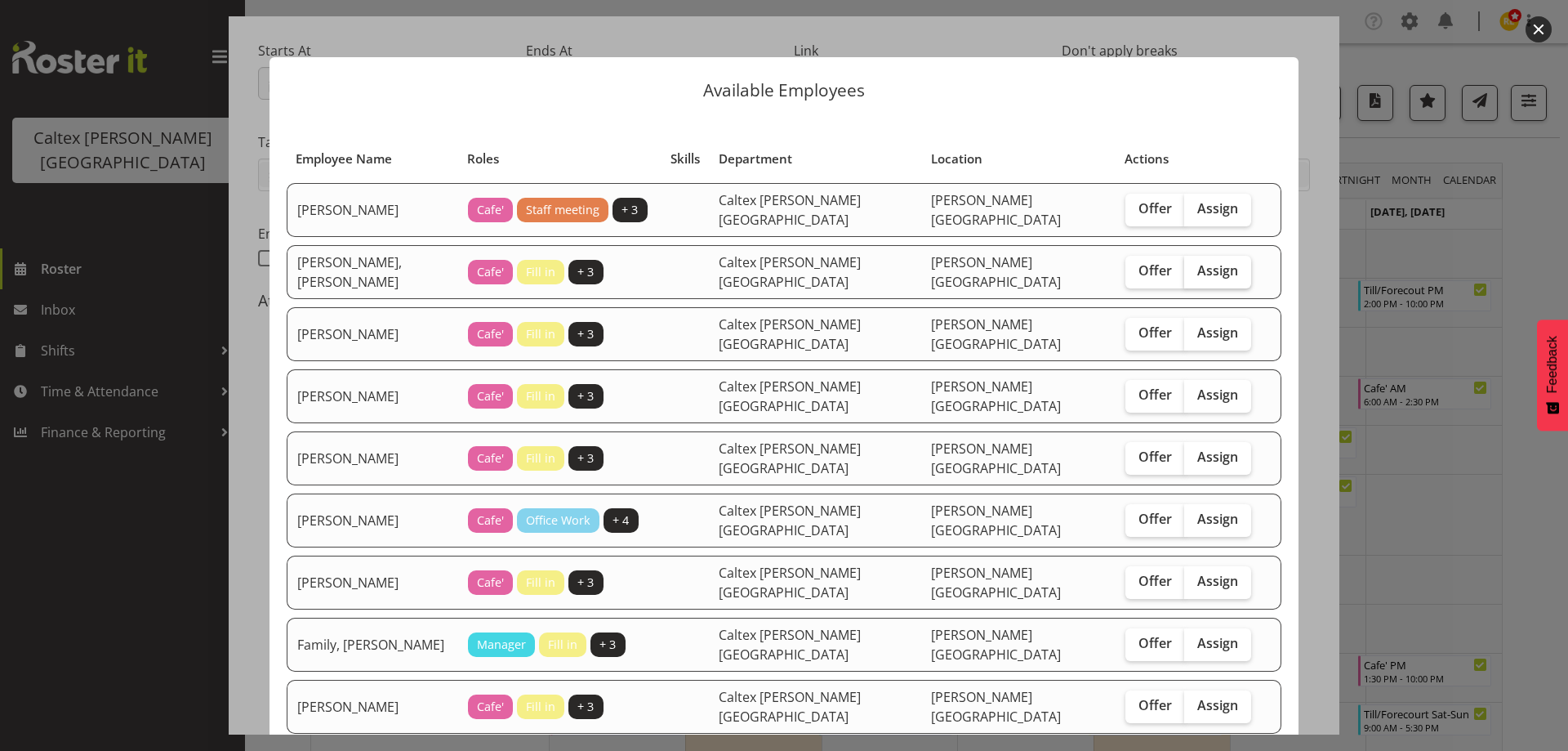
click at [1197, 266] on span "Assign" at bounding box center [1217, 270] width 41 height 16
click at [1184, 266] on input "Assign" at bounding box center [1189, 271] width 10 height 10
checkbox input "true"
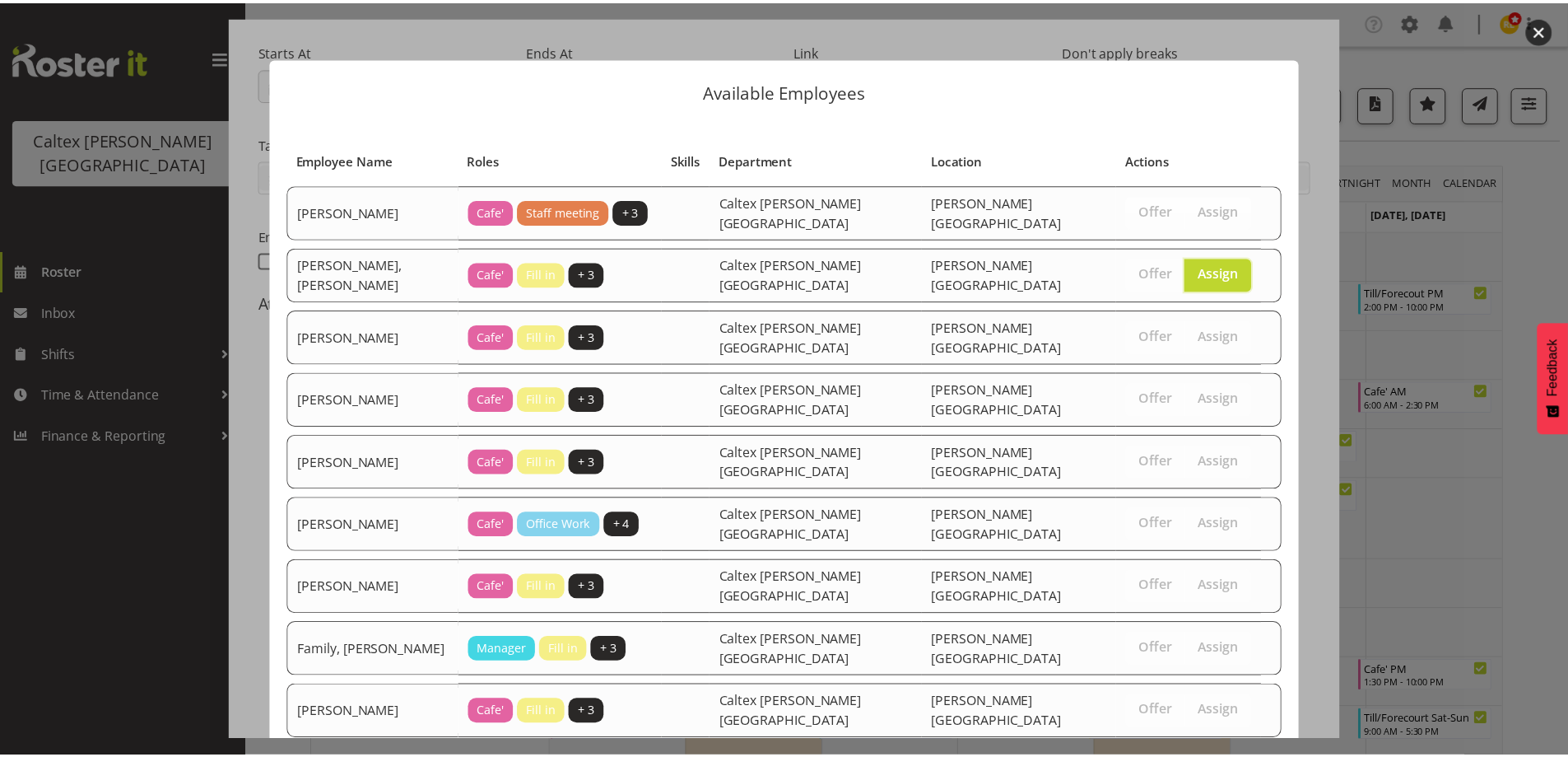
scroll to position [154, 0]
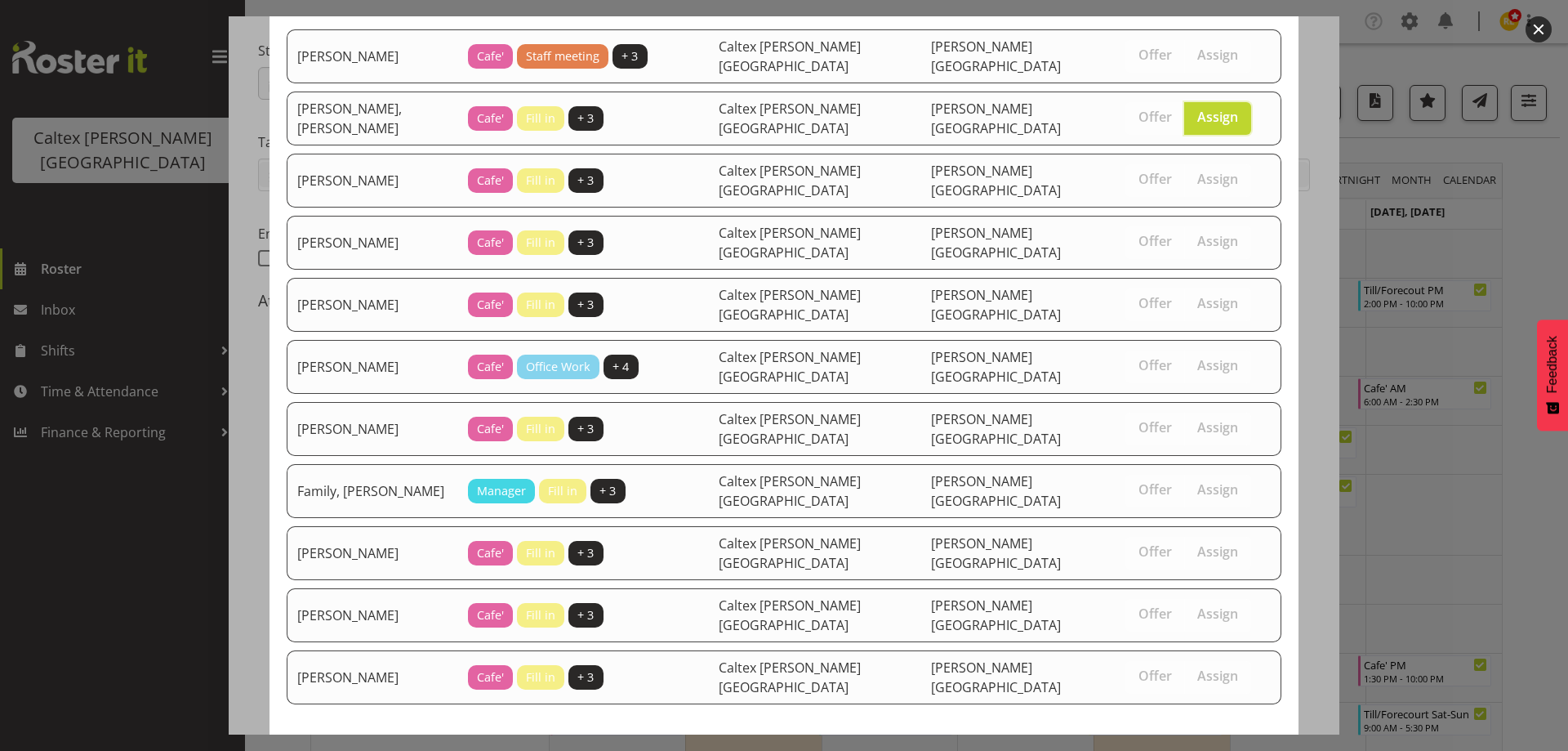
click at [1199, 750] on span "Assign Wasley, Connor" at bounding box center [1127, 763] width 288 height 20
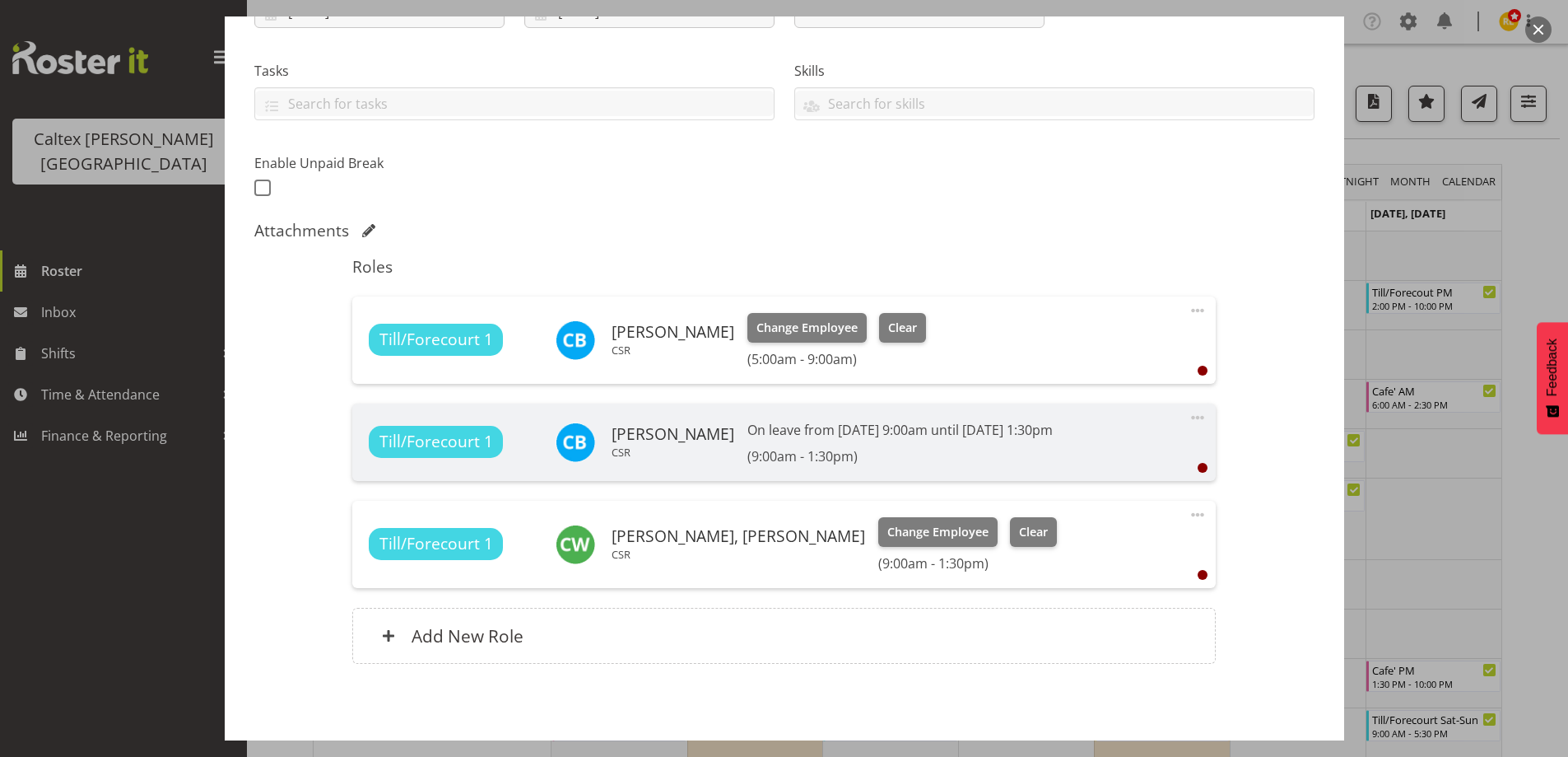
scroll to position [389, 0]
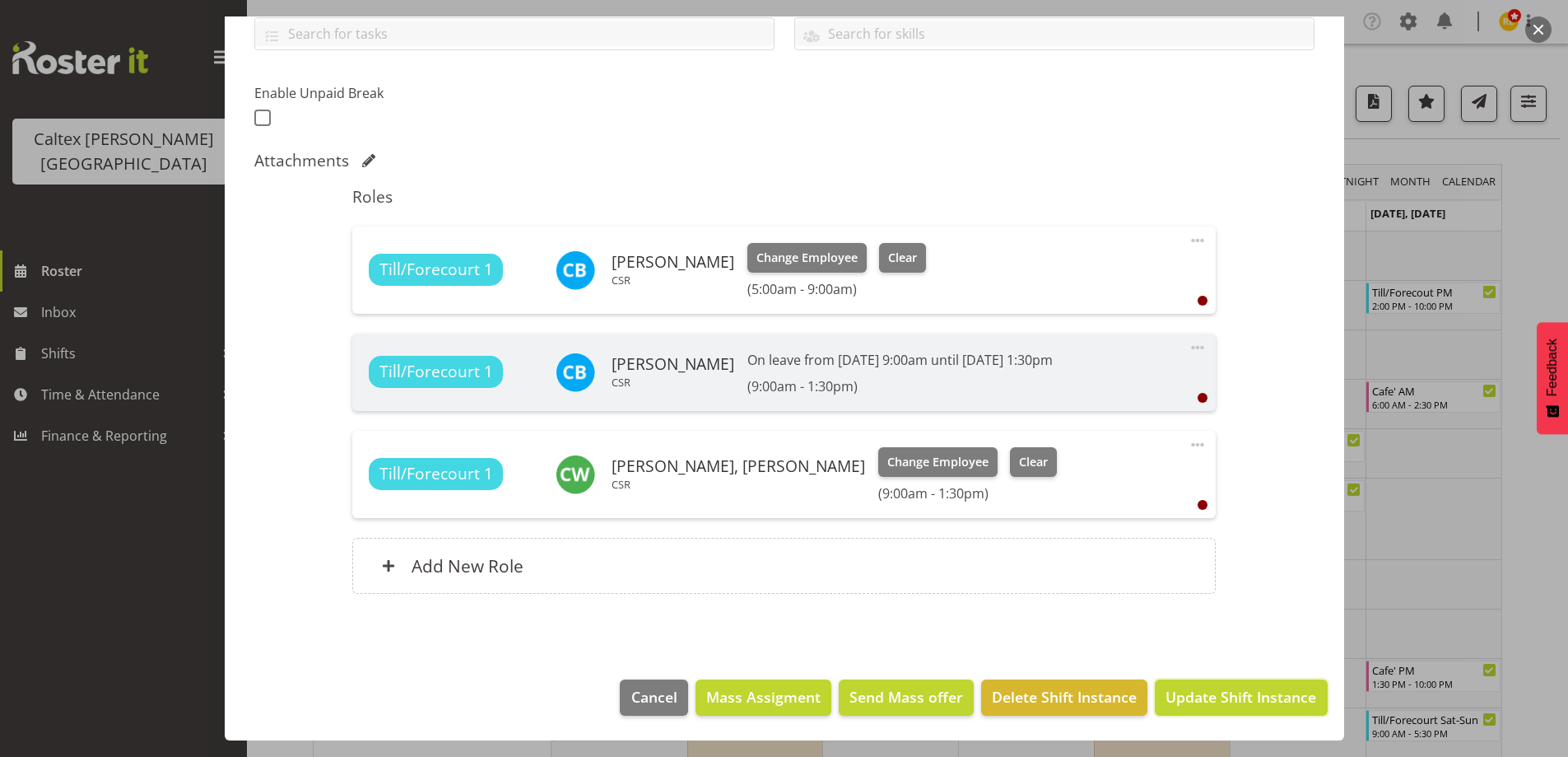
drag, startPoint x: 1232, startPoint y: 704, endPoint x: 1224, endPoint y: 687, distance: 18.8
click at [1232, 704] on span "Update Shift Instance" at bounding box center [1241, 696] width 151 height 21
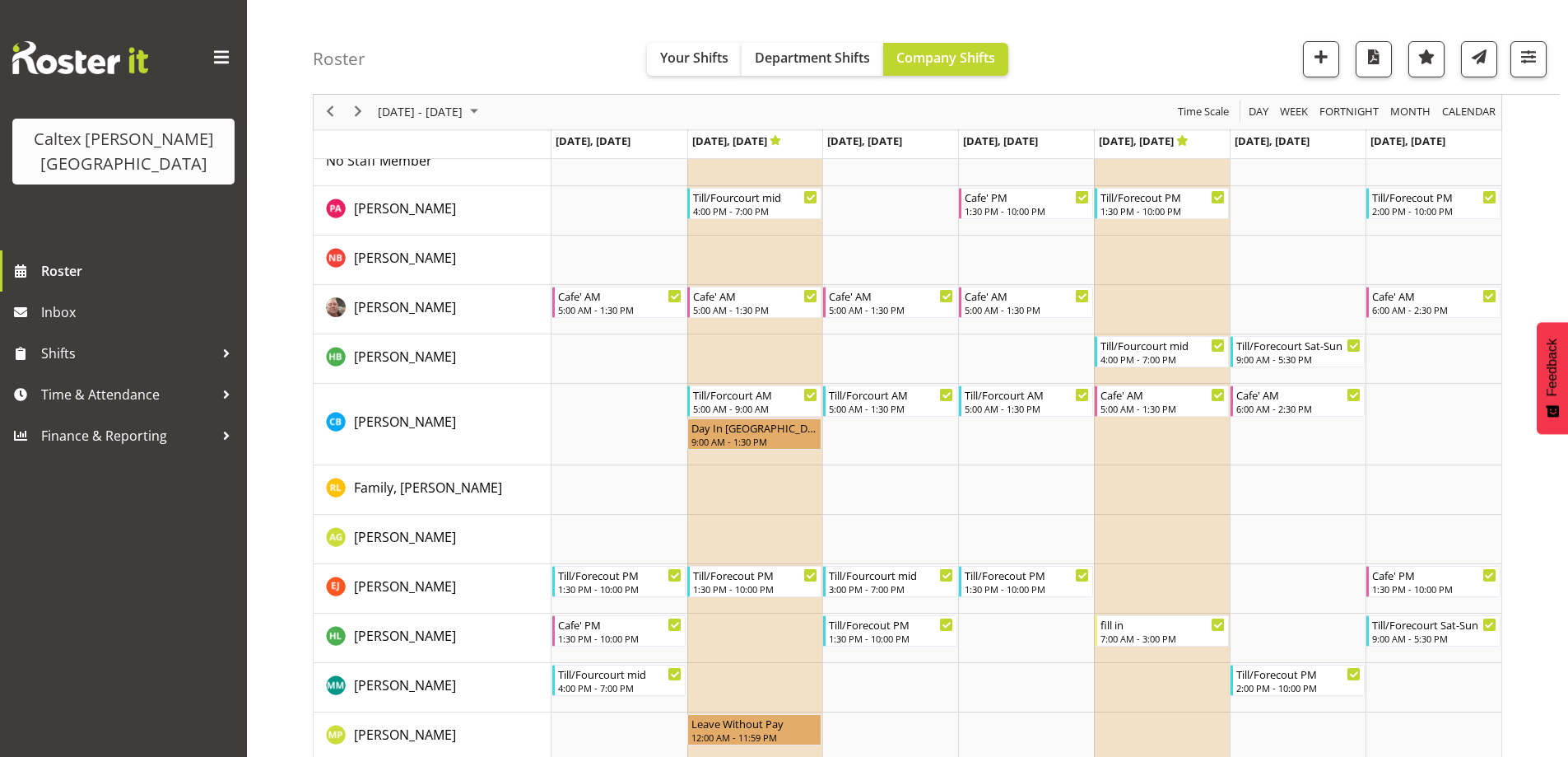
scroll to position [0, 0]
